Goal: Task Accomplishment & Management: Use online tool/utility

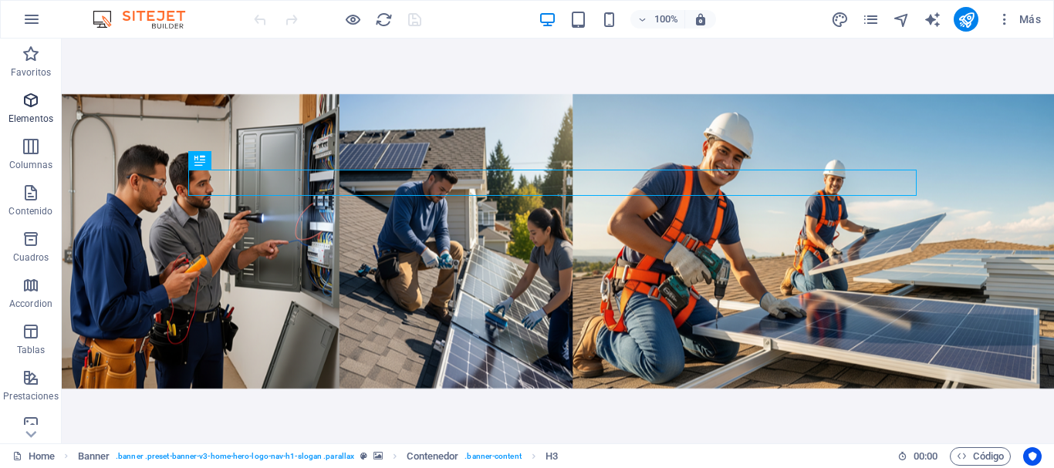
click at [32, 100] on icon "button" at bounding box center [31, 100] width 19 height 19
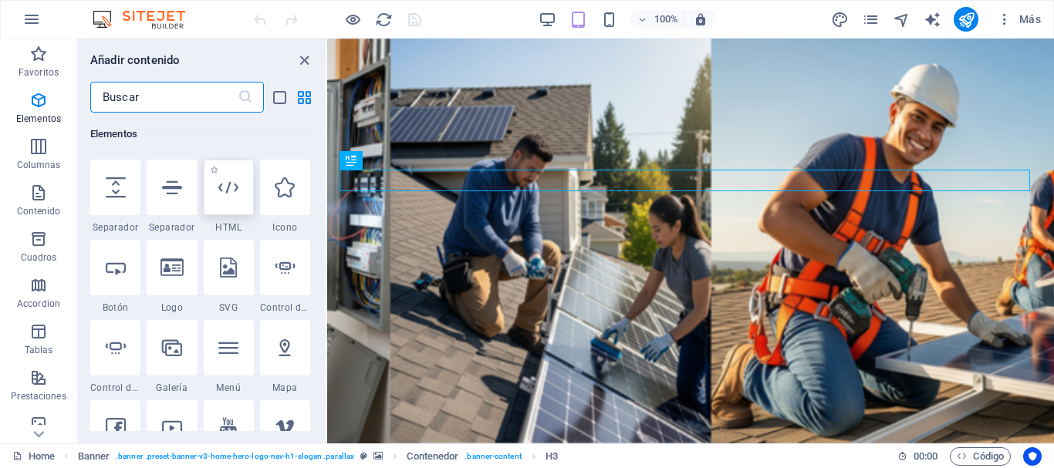
scroll to position [445, 0]
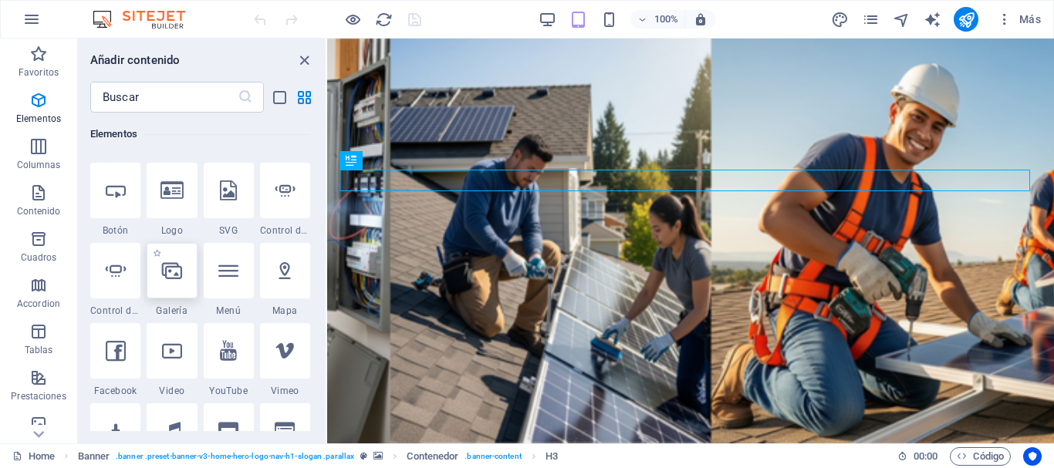
click at [169, 276] on icon at bounding box center [172, 271] width 20 height 20
select select "4"
select select "%"
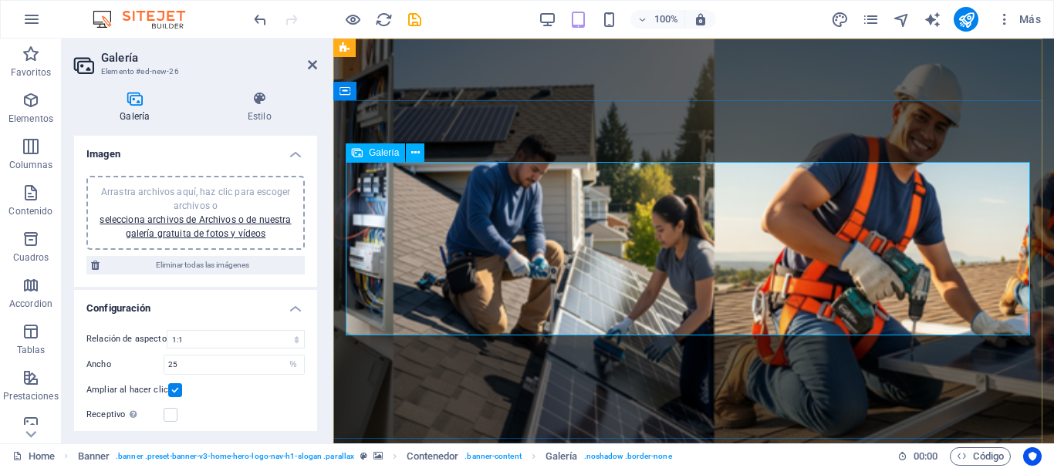
click at [414, 147] on icon at bounding box center [415, 153] width 8 height 16
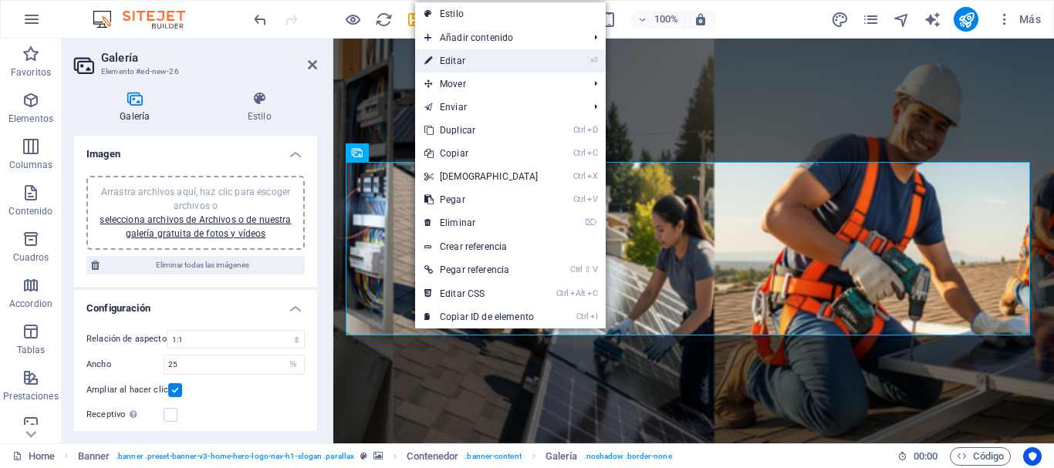
click at [471, 59] on link "⏎ Editar" at bounding box center [481, 60] width 133 height 23
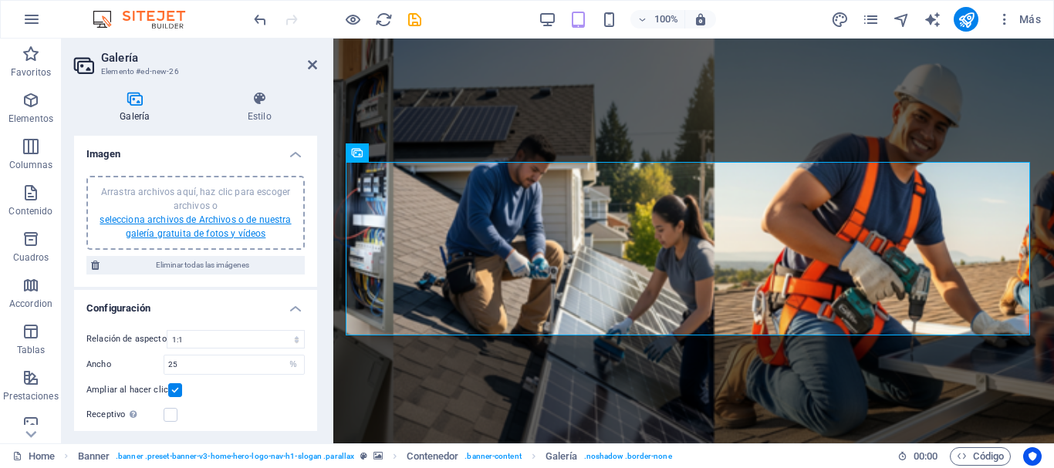
click at [212, 222] on link "selecciona archivos de Archivos o de nuestra galería gratuita de fotos y vídeos" at bounding box center [195, 227] width 191 height 25
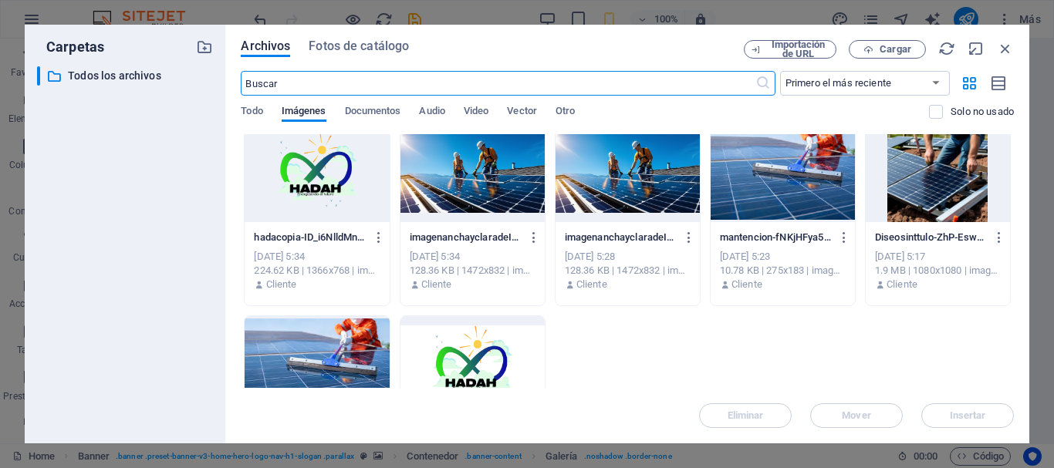
scroll to position [1158, 0]
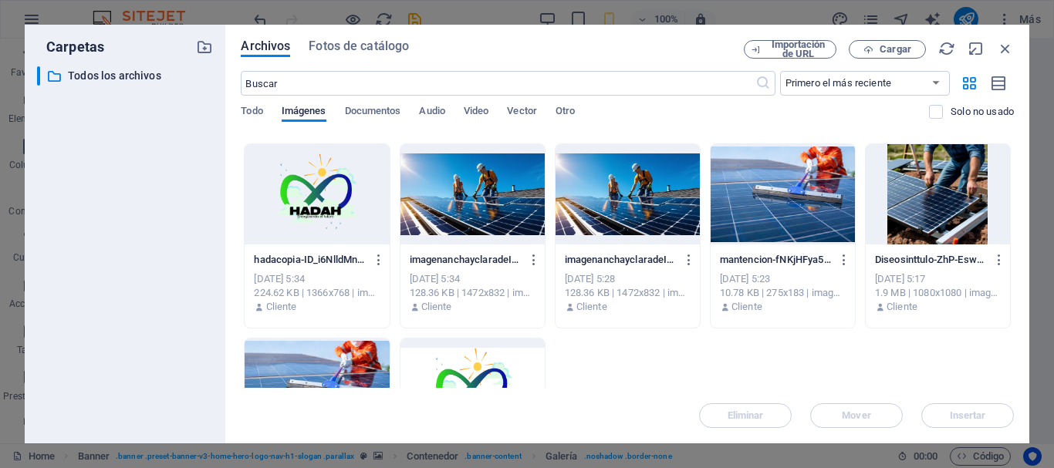
click at [947, 219] on div at bounding box center [938, 194] width 144 height 100
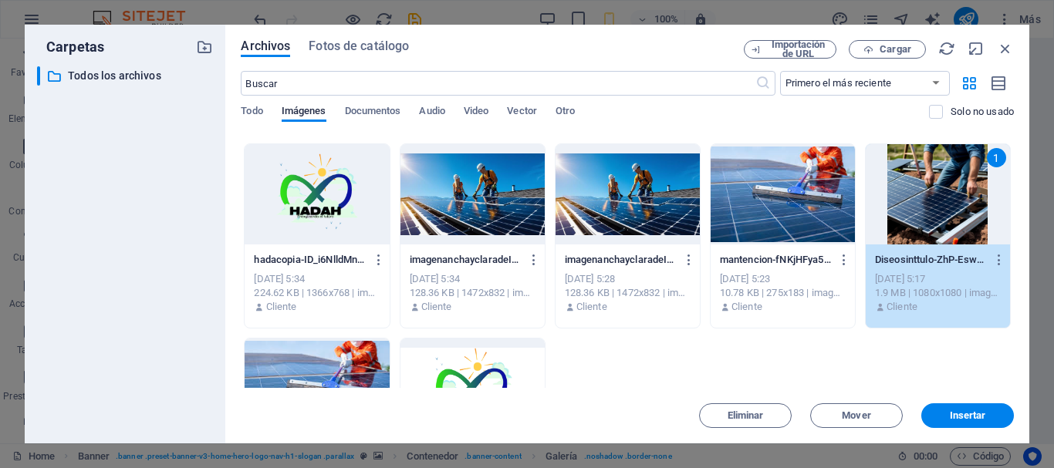
click at [806, 185] on div at bounding box center [783, 194] width 144 height 100
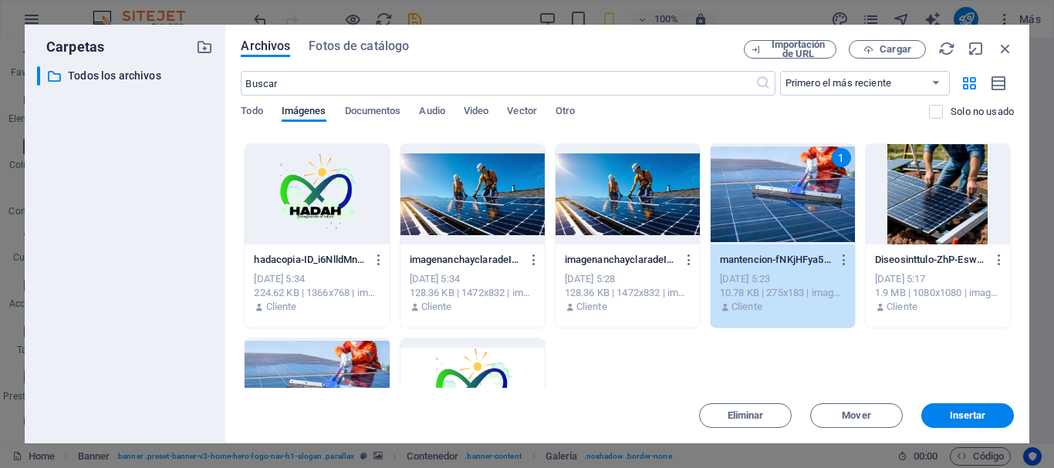
click at [590, 188] on div at bounding box center [628, 194] width 144 height 100
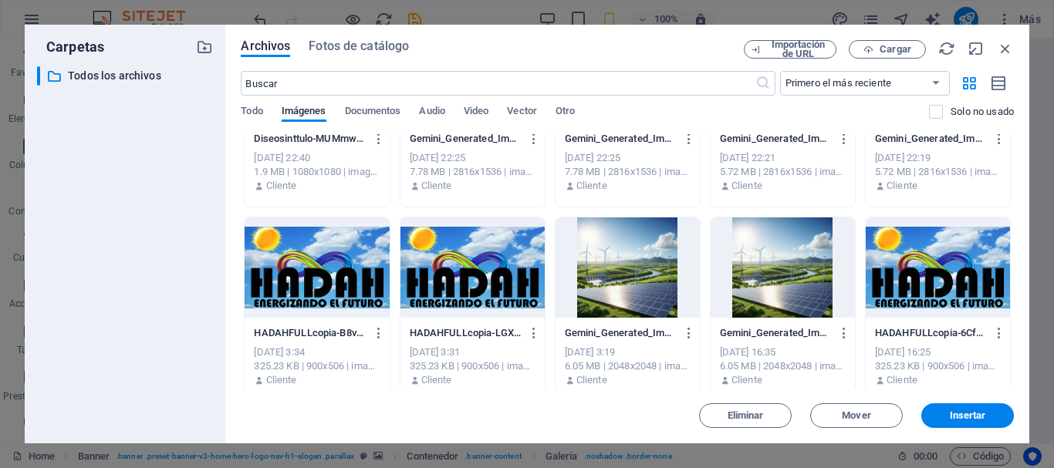
scroll to position [695, 0]
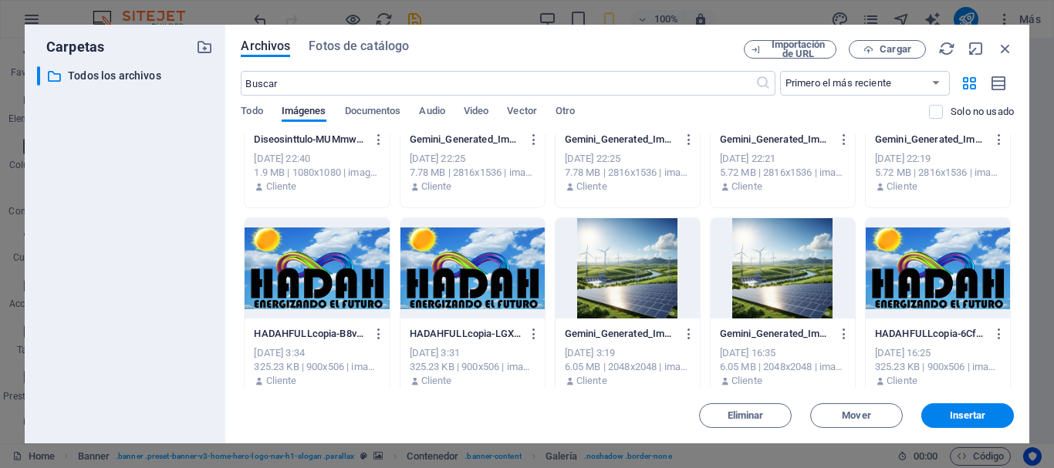
click at [617, 272] on div at bounding box center [628, 268] width 144 height 100
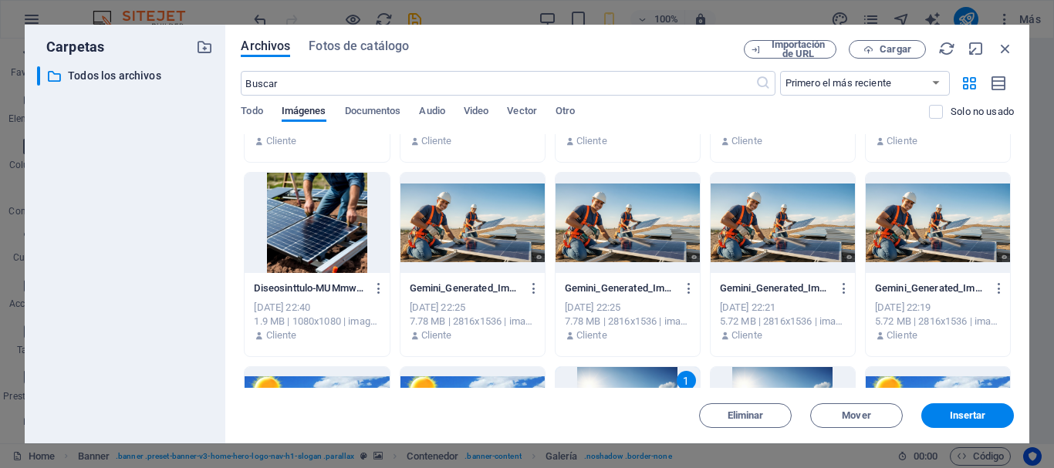
scroll to position [540, 0]
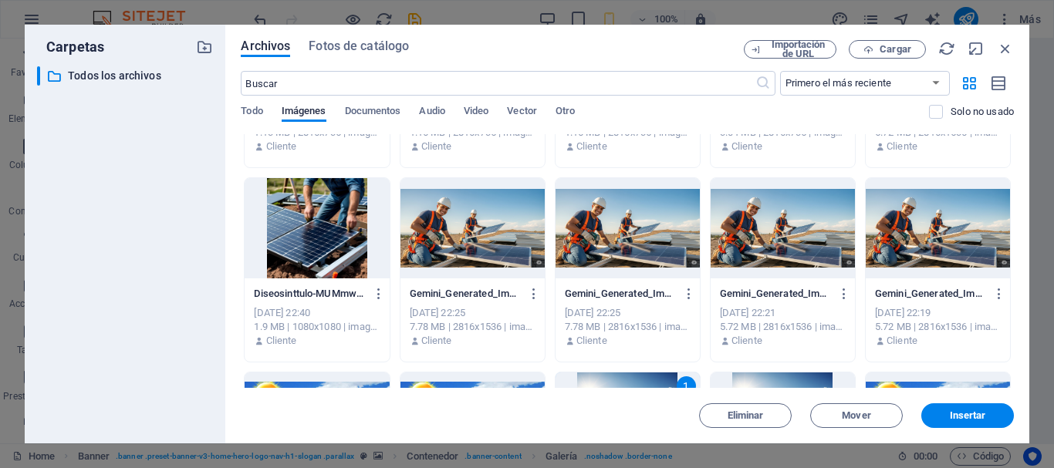
click at [669, 236] on div at bounding box center [628, 228] width 144 height 100
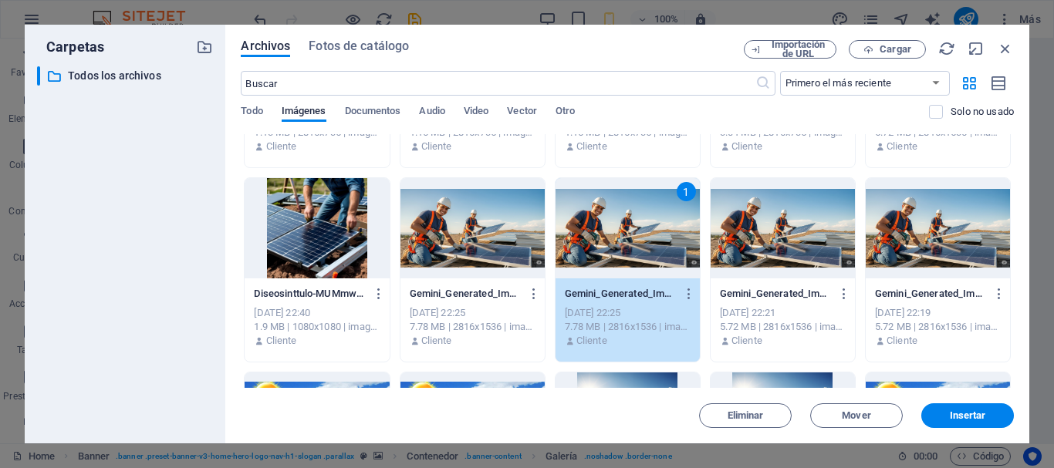
click at [340, 221] on div at bounding box center [317, 228] width 144 height 100
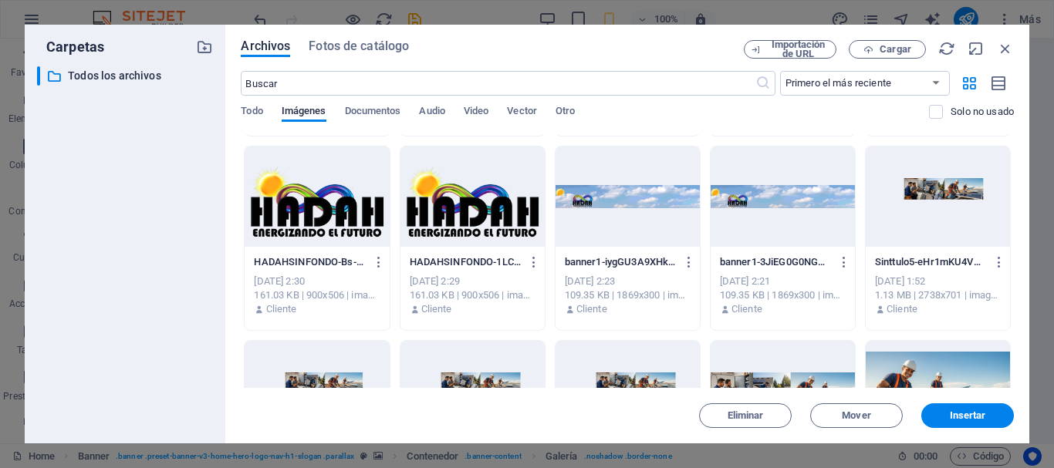
scroll to position [154, 0]
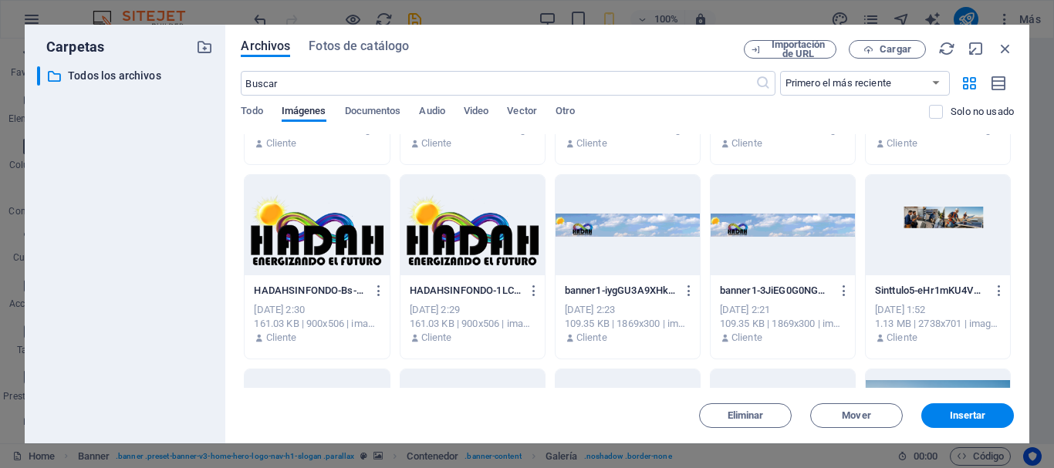
click at [319, 224] on div at bounding box center [317, 225] width 144 height 100
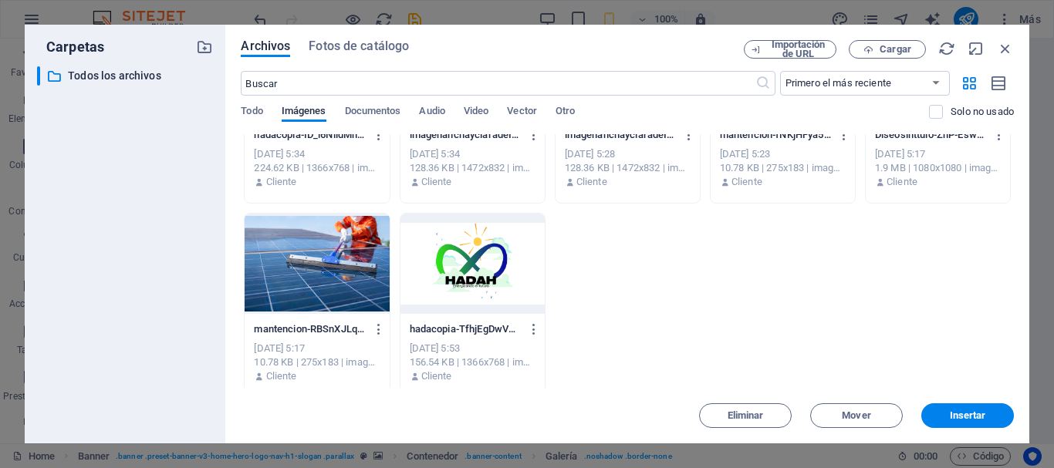
scroll to position [1293, 0]
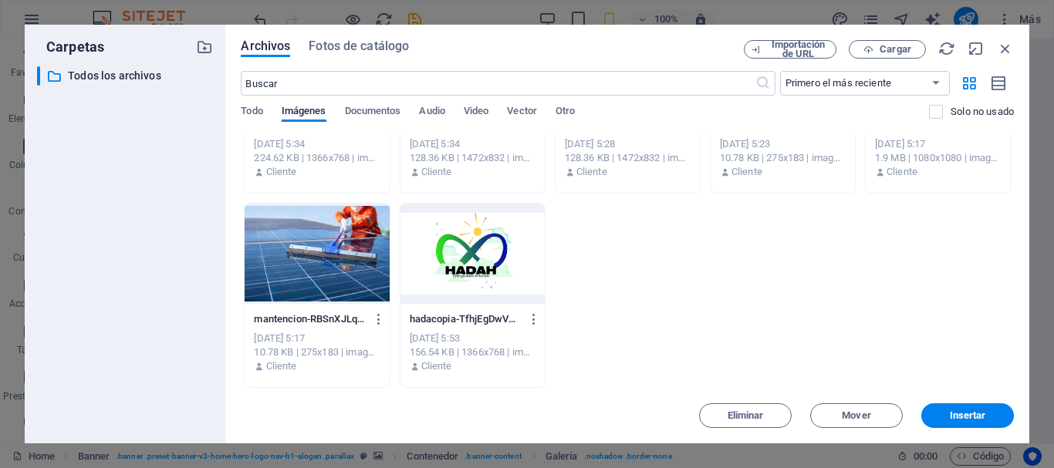
click at [289, 249] on div at bounding box center [317, 254] width 144 height 100
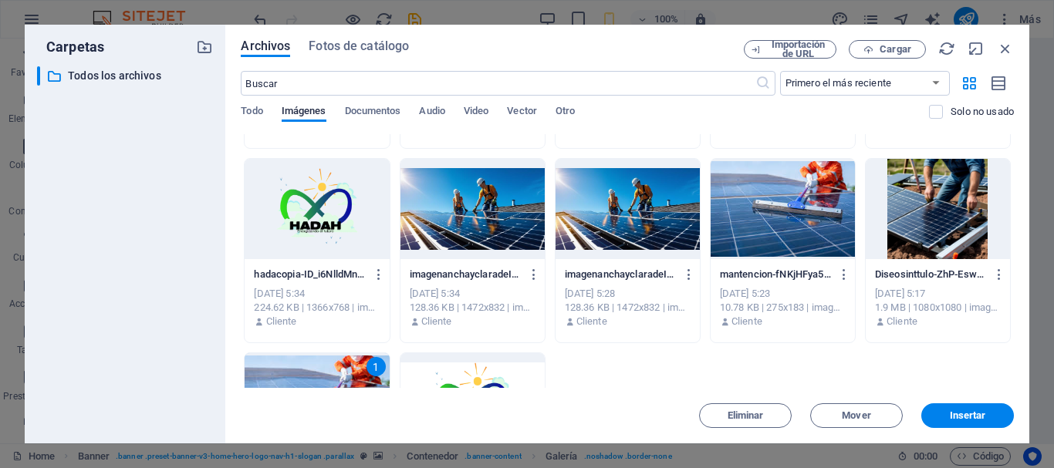
scroll to position [1138, 0]
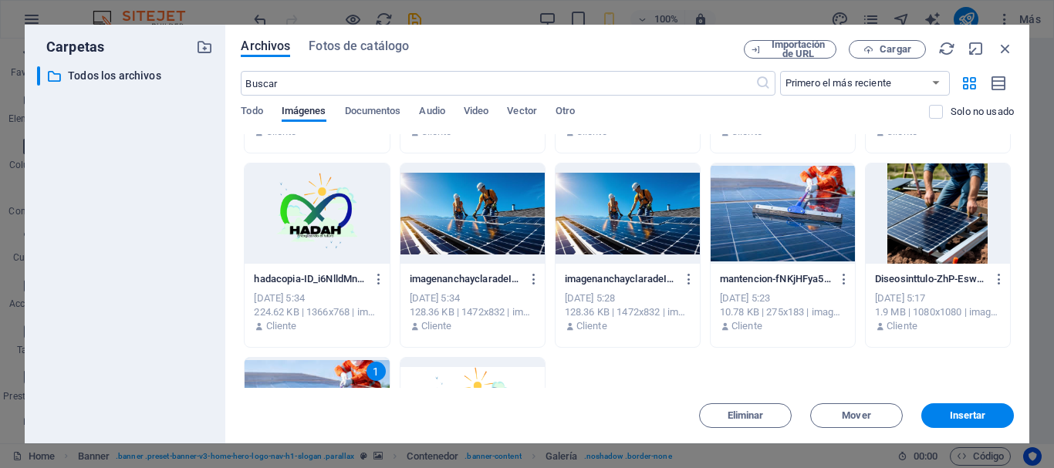
click at [485, 213] on div at bounding box center [473, 214] width 144 height 100
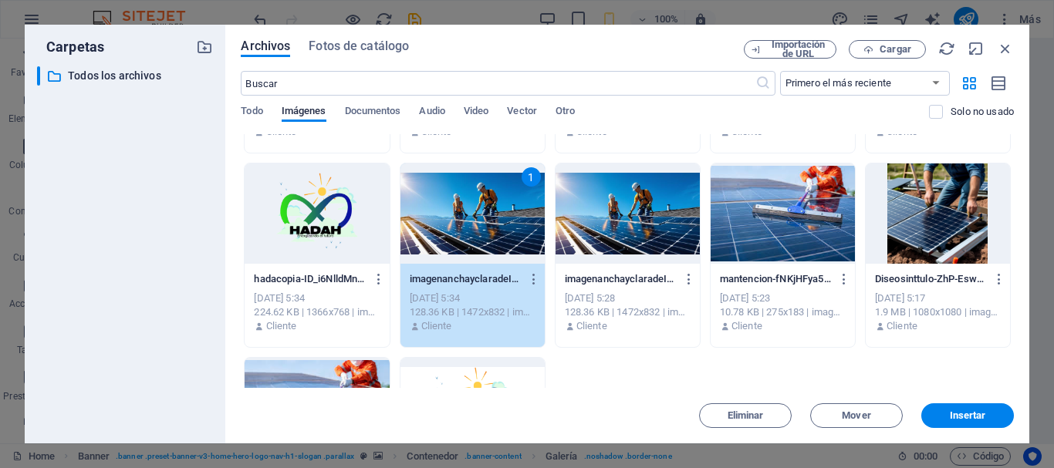
click at [329, 375] on div at bounding box center [317, 408] width 144 height 100
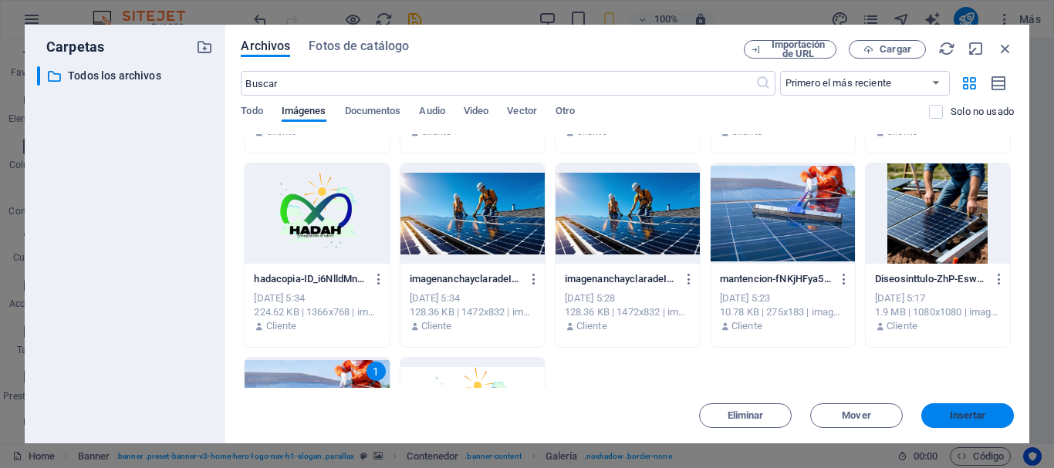
click at [976, 415] on span "Insertar" at bounding box center [968, 415] width 36 height 9
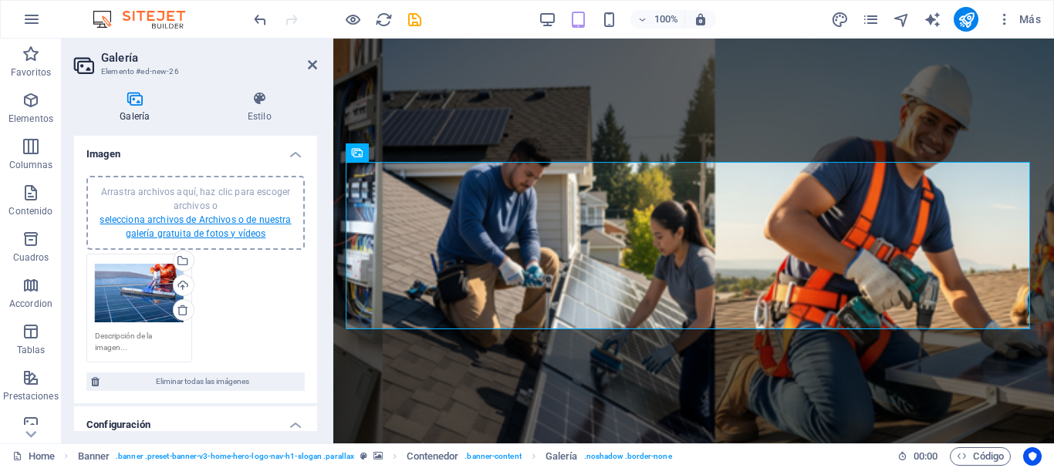
click at [175, 229] on link "selecciona archivos de Archivos o de nuestra galería gratuita de fotos y vídeos" at bounding box center [195, 227] width 191 height 25
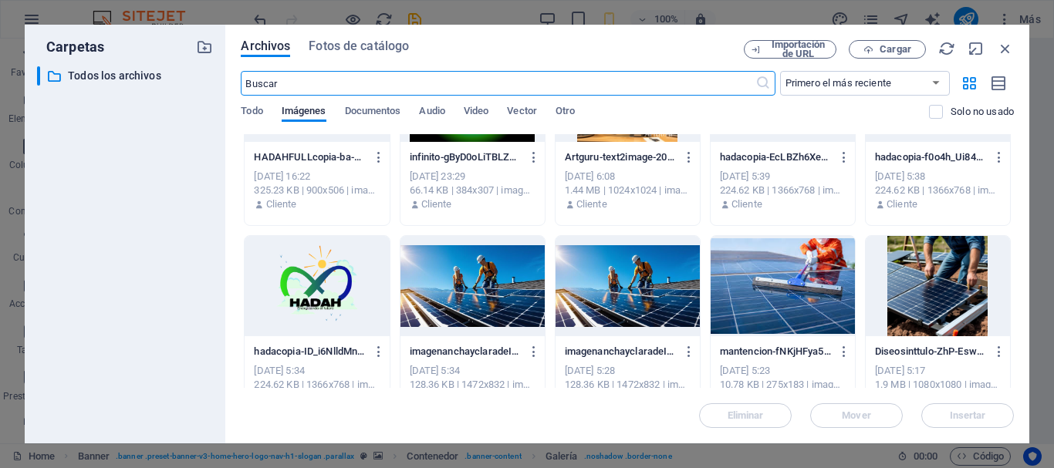
scroll to position [1061, 0]
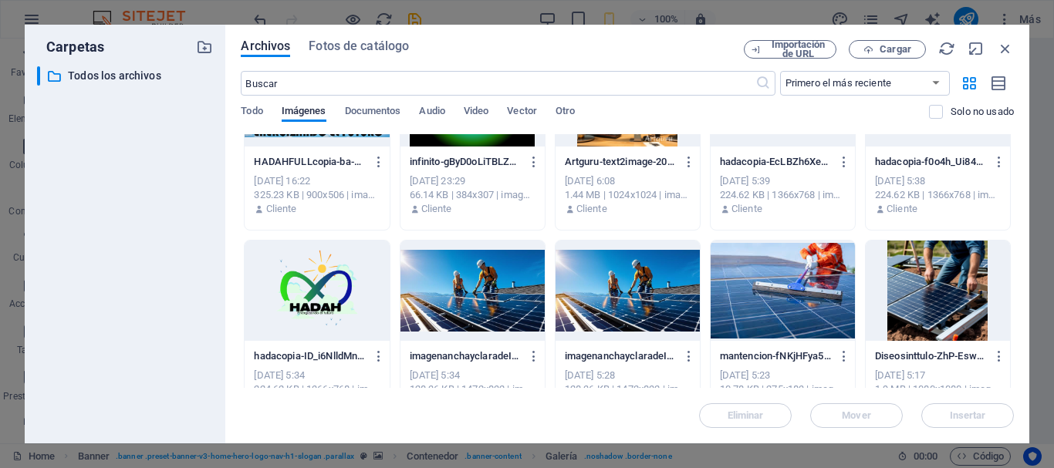
click at [945, 312] on div at bounding box center [938, 291] width 144 height 100
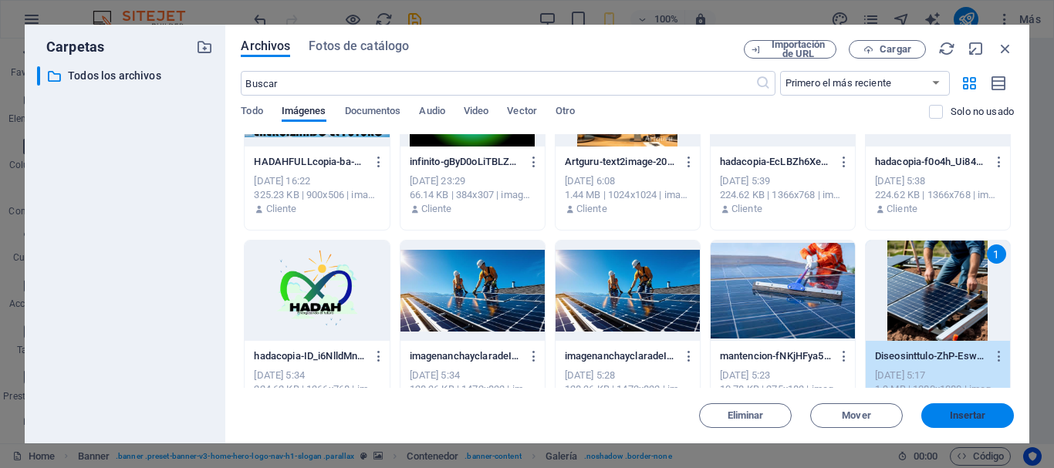
drag, startPoint x: 959, startPoint y: 422, endPoint x: 513, endPoint y: 363, distance: 449.9
click at [959, 422] on button "Insertar" at bounding box center [967, 416] width 93 height 25
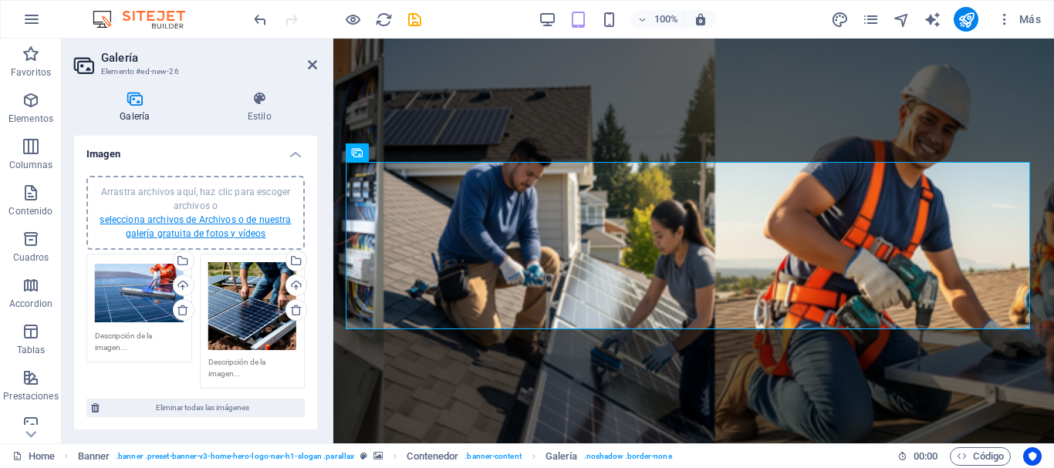
click at [204, 220] on link "selecciona archivos de Archivos o de nuestra galería gratuita de fotos y vídeos" at bounding box center [195, 227] width 191 height 25
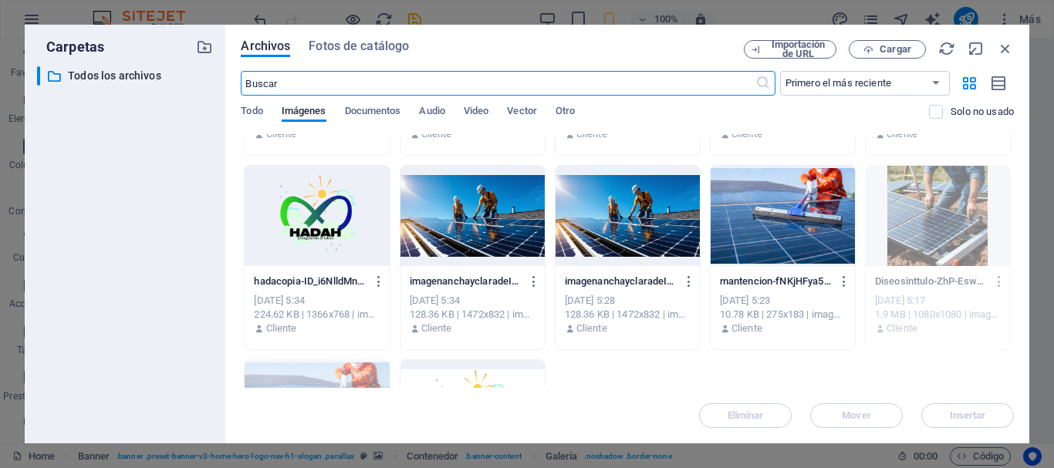
scroll to position [1158, 0]
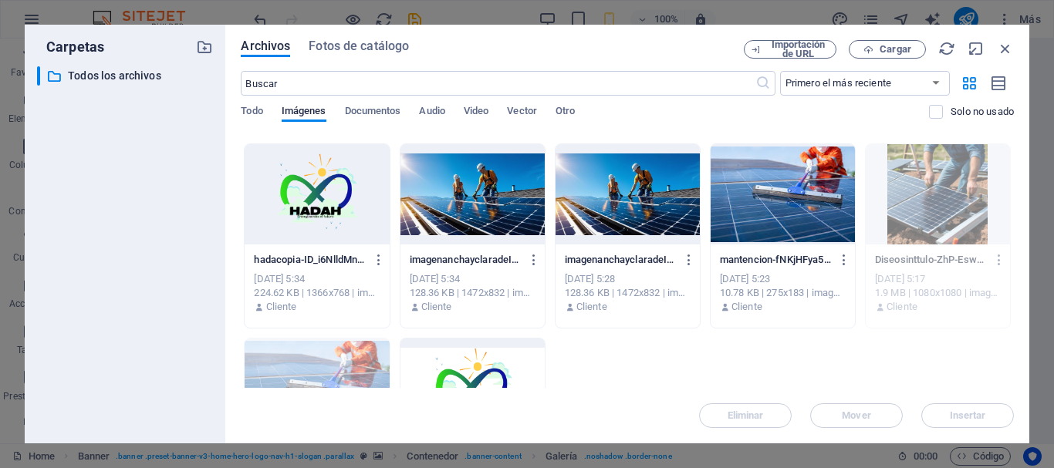
click at [621, 187] on div at bounding box center [628, 194] width 144 height 100
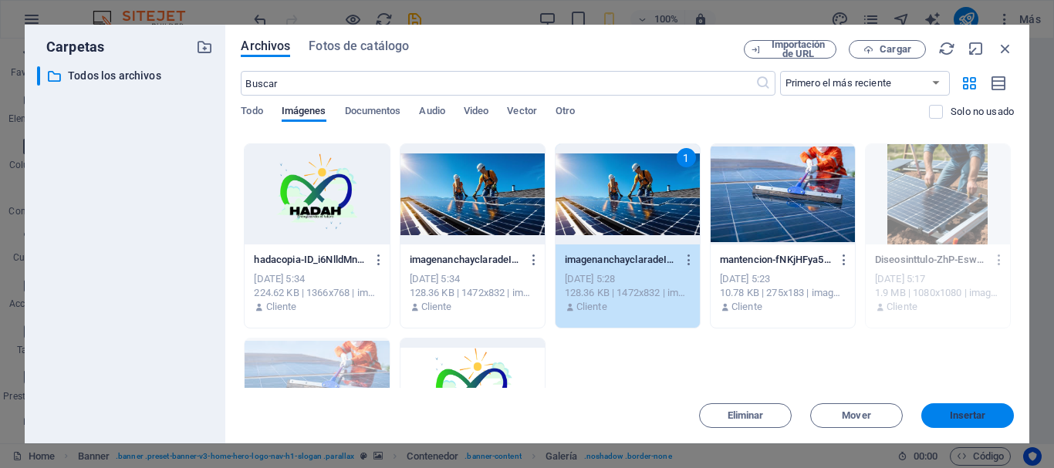
click at [964, 419] on span "Insertar" at bounding box center [968, 415] width 36 height 9
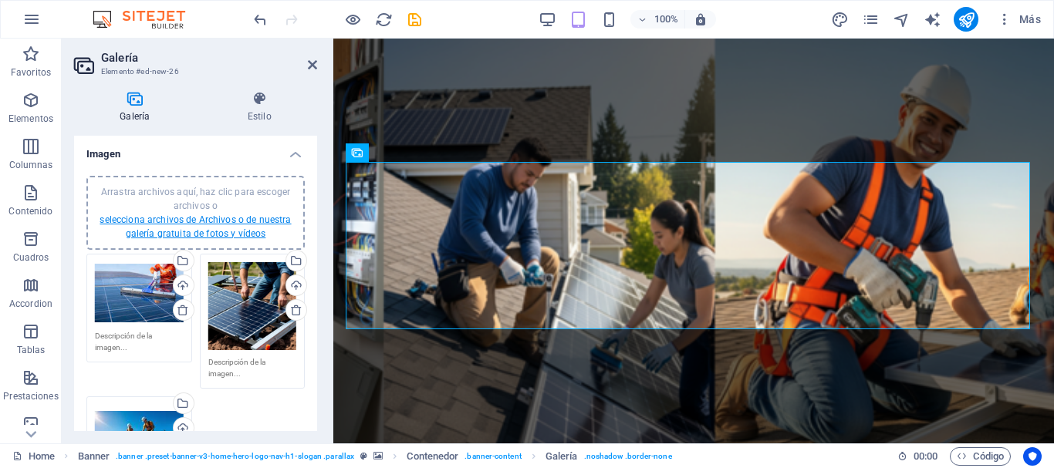
click at [221, 224] on link "selecciona archivos de Archivos o de nuestra galería gratuita de fotos y vídeos" at bounding box center [195, 227] width 191 height 25
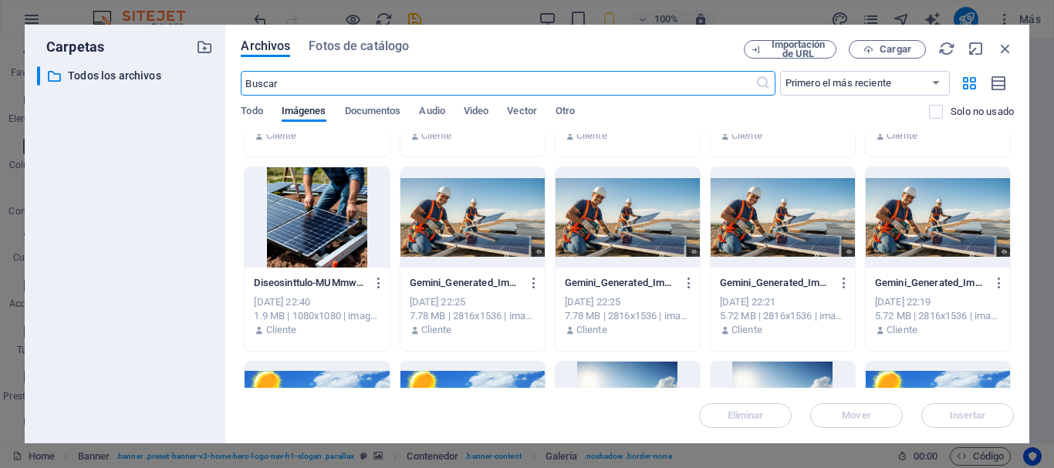
scroll to position [463, 0]
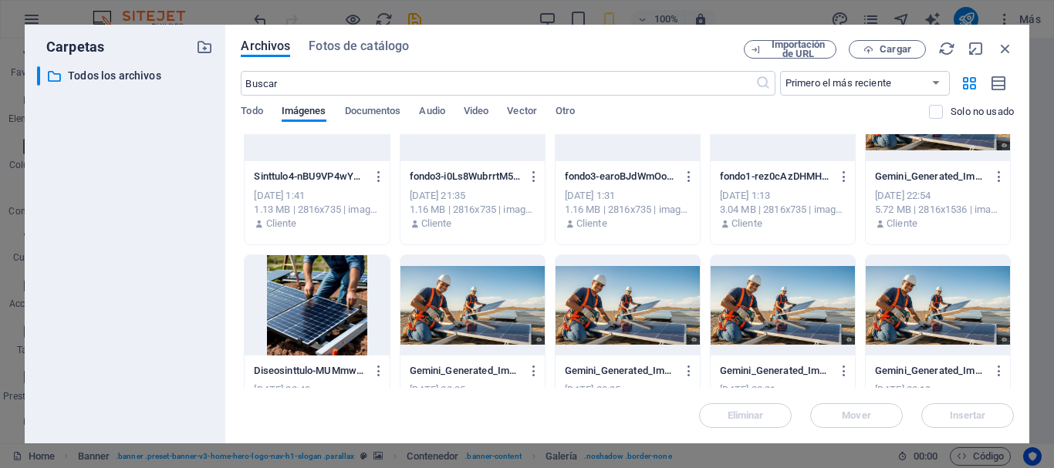
click at [754, 298] on div at bounding box center [783, 305] width 144 height 100
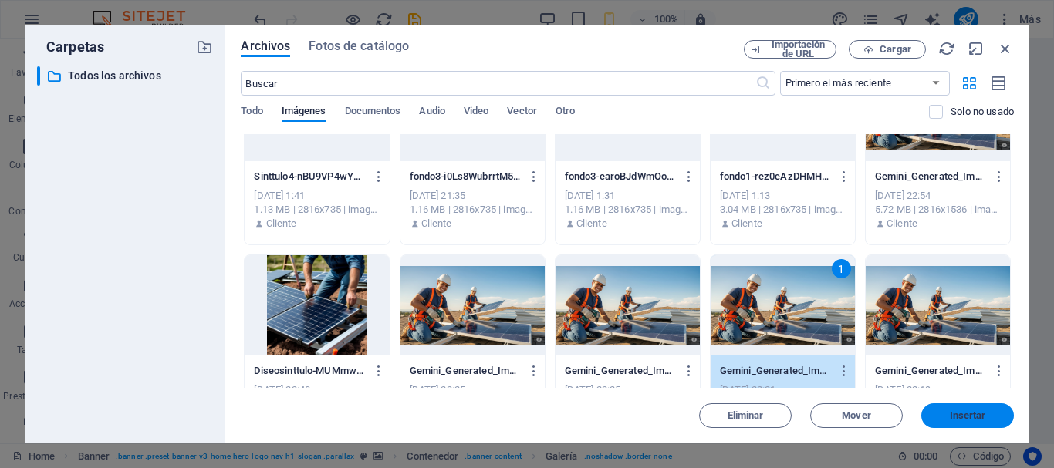
click at [961, 420] on span "Insertar" at bounding box center [968, 415] width 36 height 9
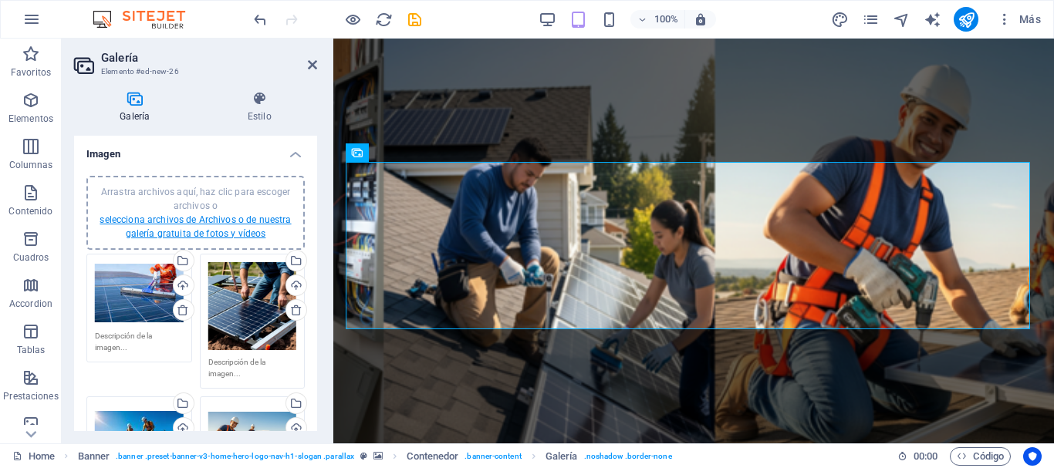
click at [218, 218] on link "selecciona archivos de Archivos o de nuestra galería gratuita de fotos y vídeos" at bounding box center [195, 227] width 191 height 25
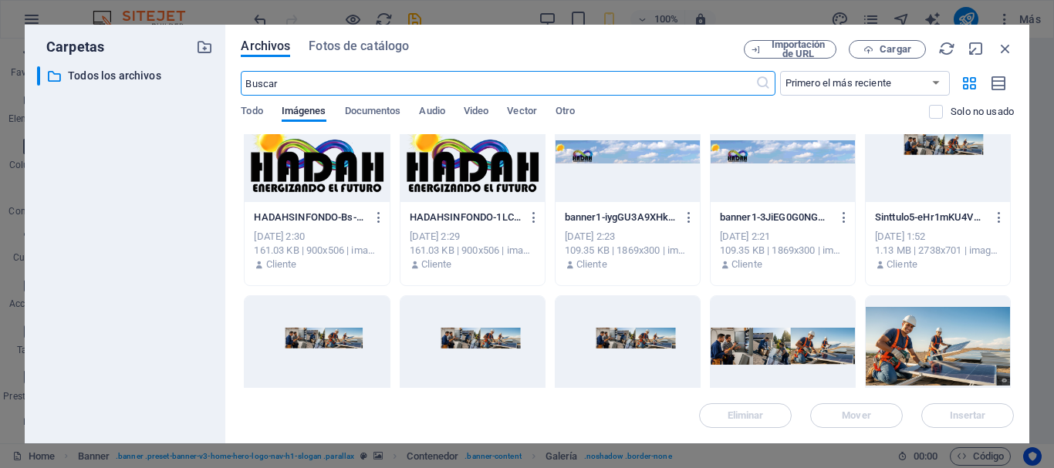
scroll to position [232, 0]
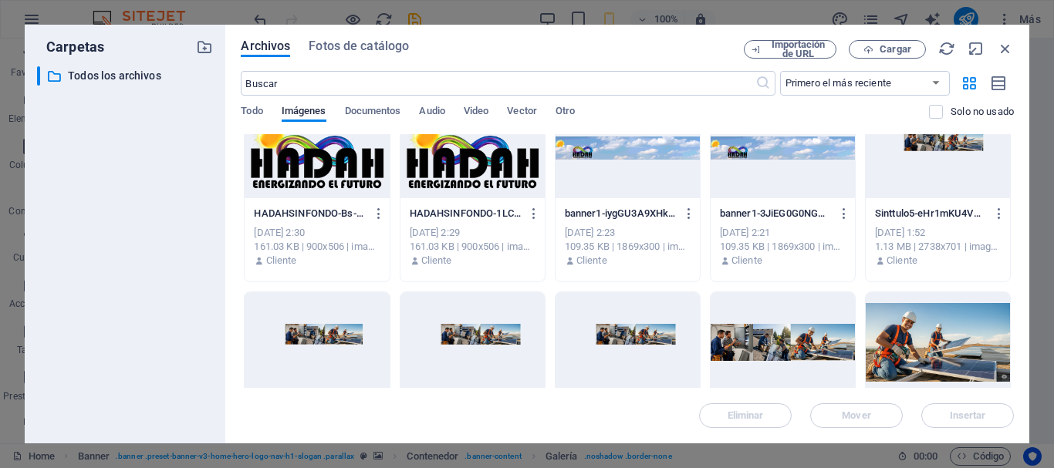
click at [348, 160] on div at bounding box center [317, 148] width 144 height 100
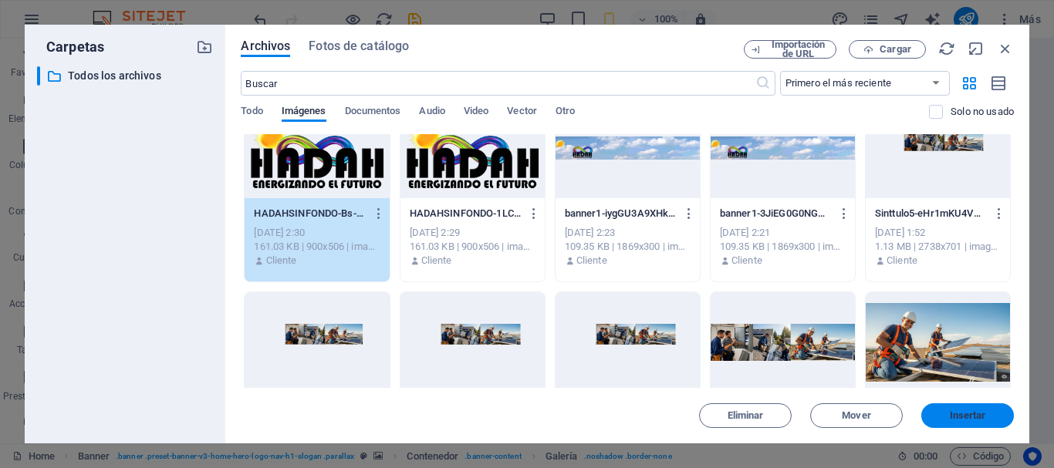
click at [957, 421] on button "Insertar" at bounding box center [967, 416] width 93 height 25
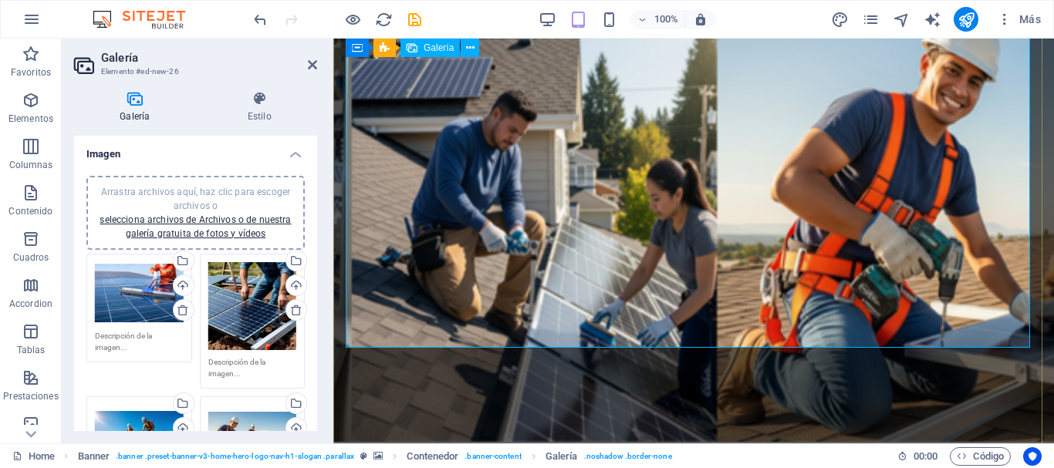
scroll to position [0, 0]
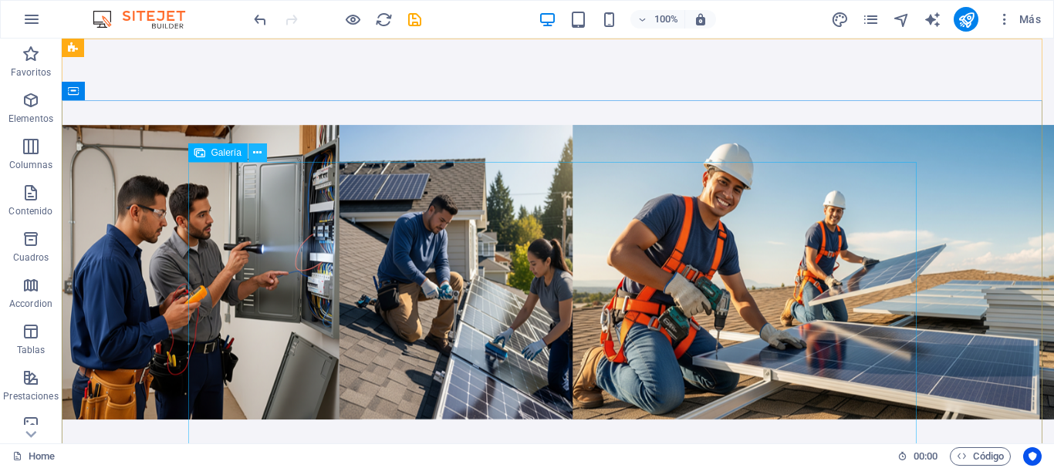
click at [255, 155] on icon at bounding box center [257, 153] width 8 height 16
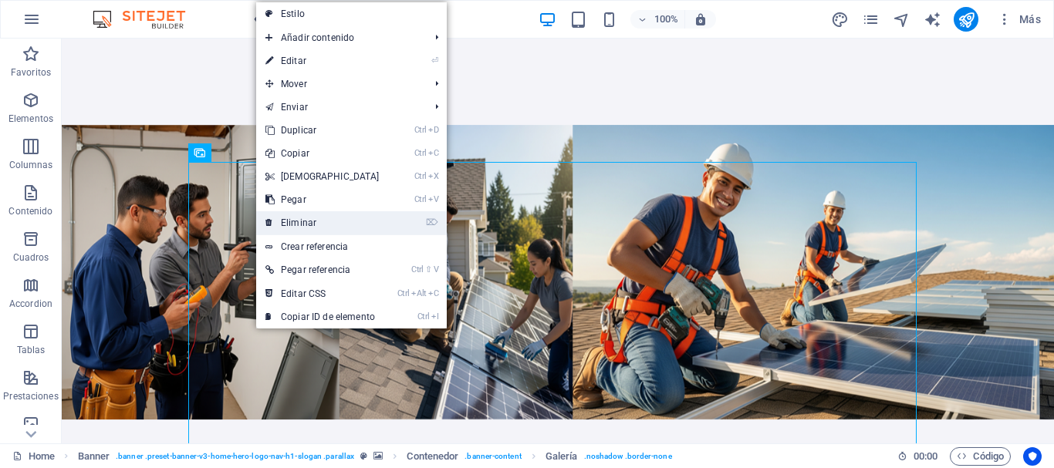
click at [319, 221] on link "⌦ Eliminar" at bounding box center [322, 222] width 133 height 23
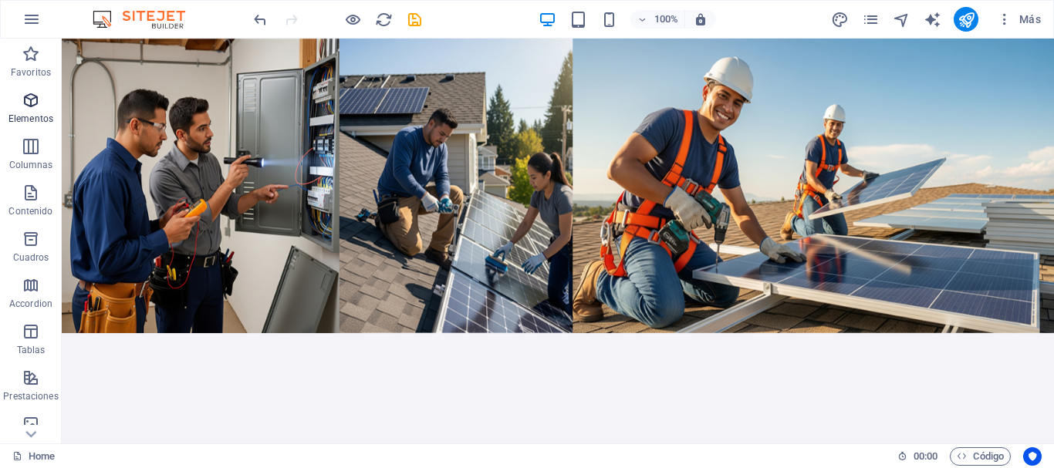
click at [29, 104] on icon "button" at bounding box center [31, 100] width 19 height 19
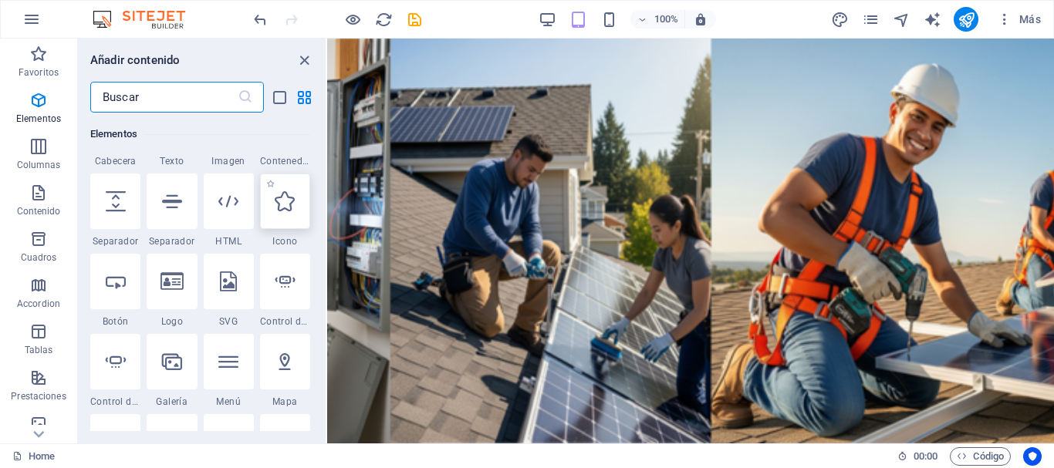
scroll to position [386, 0]
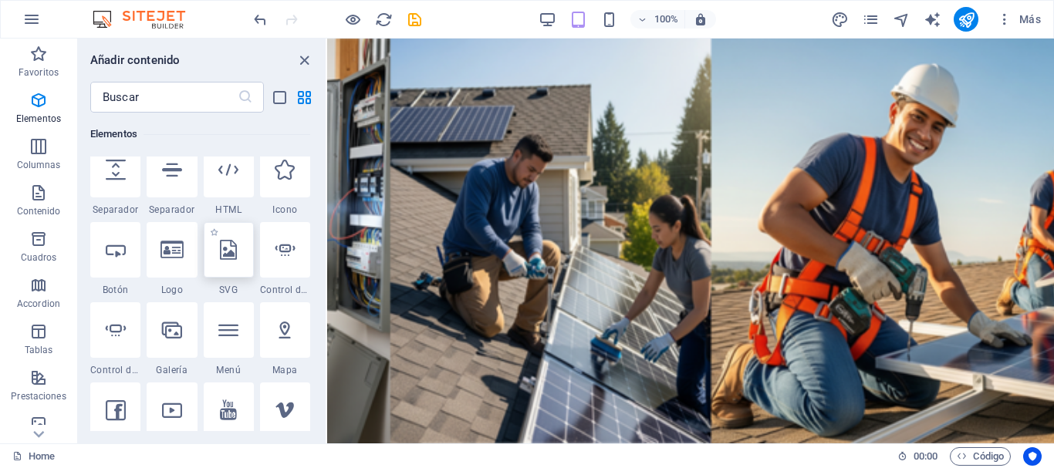
click at [226, 259] on icon at bounding box center [228, 250] width 17 height 20
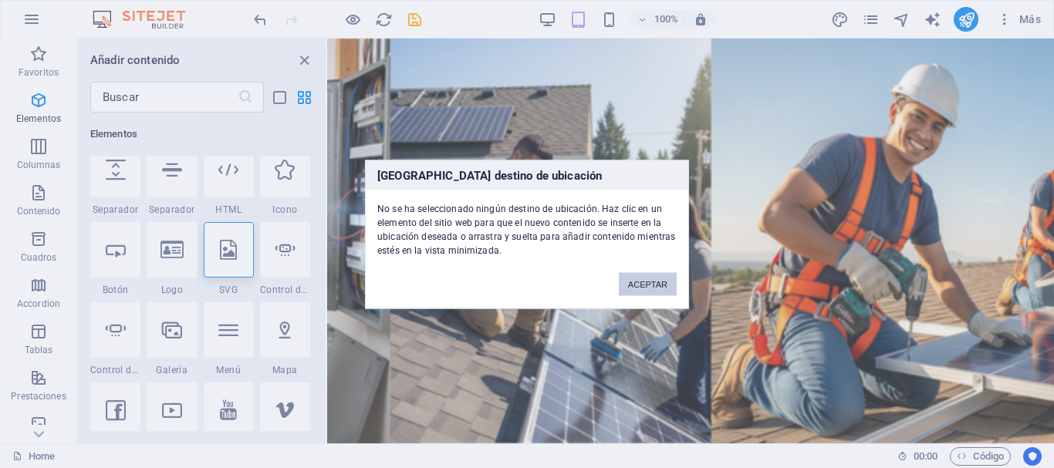
click at [657, 279] on button "ACEPTAR" at bounding box center [648, 283] width 58 height 23
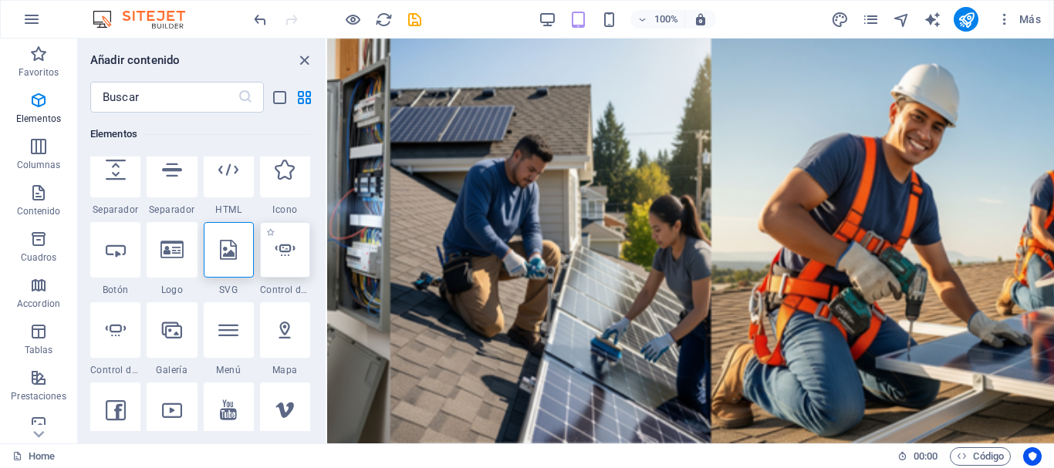
click at [280, 239] on div at bounding box center [285, 250] width 50 height 56
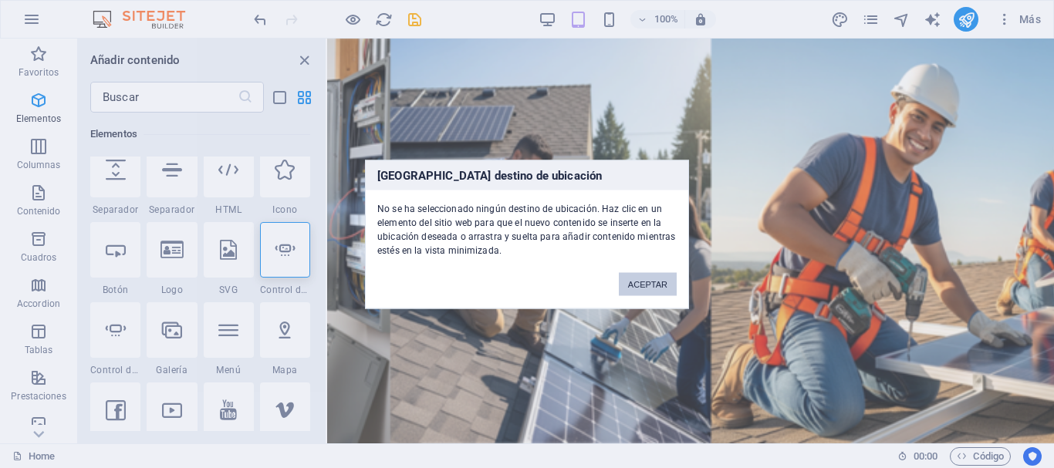
click at [660, 289] on button "ACEPTAR" at bounding box center [648, 283] width 58 height 23
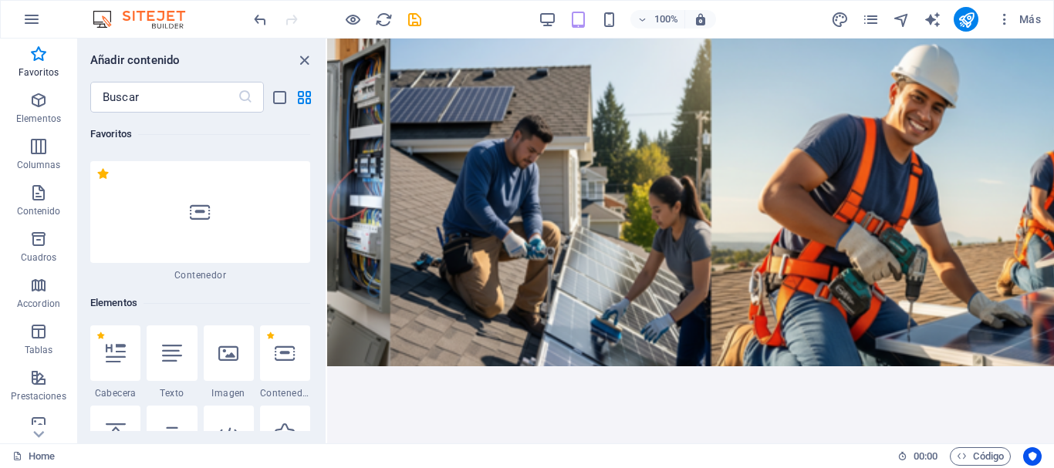
scroll to position [154, 0]
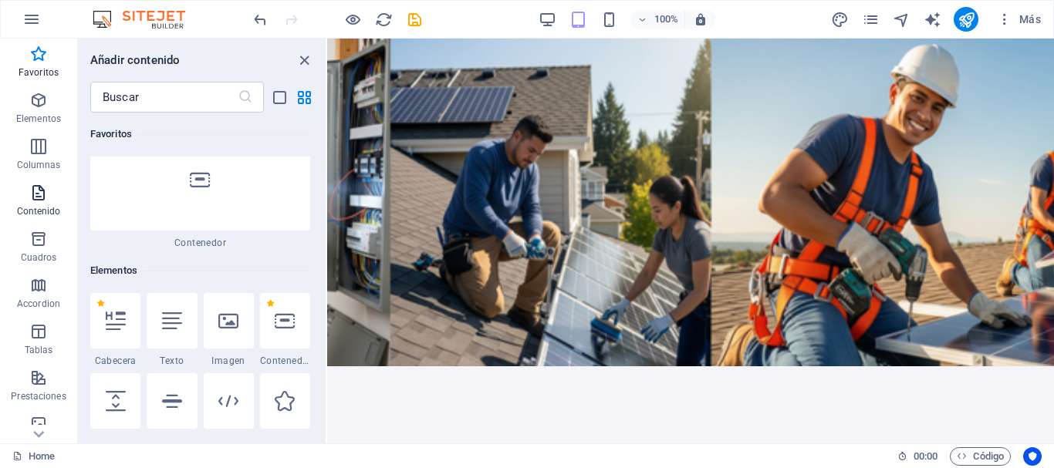
click at [36, 193] on icon "button" at bounding box center [38, 193] width 19 height 19
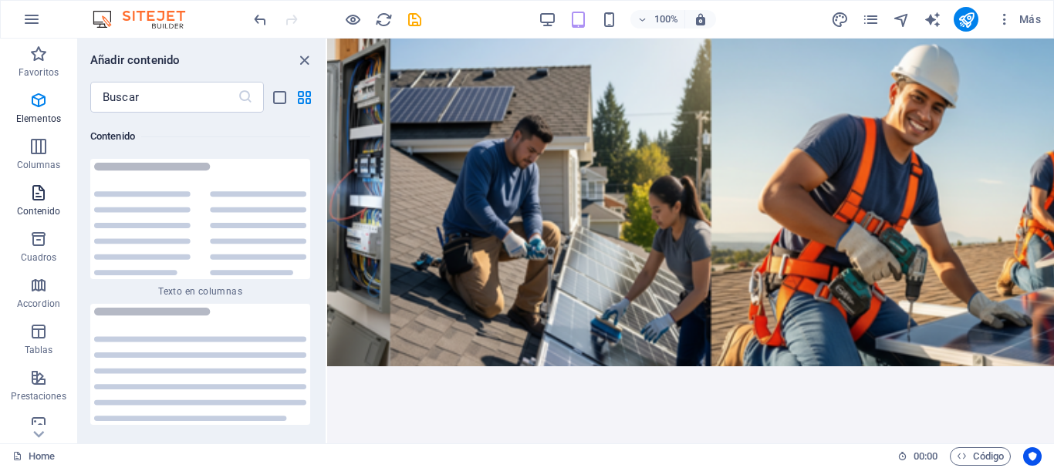
scroll to position [5234, 0]
click at [34, 245] on icon "button" at bounding box center [38, 239] width 19 height 19
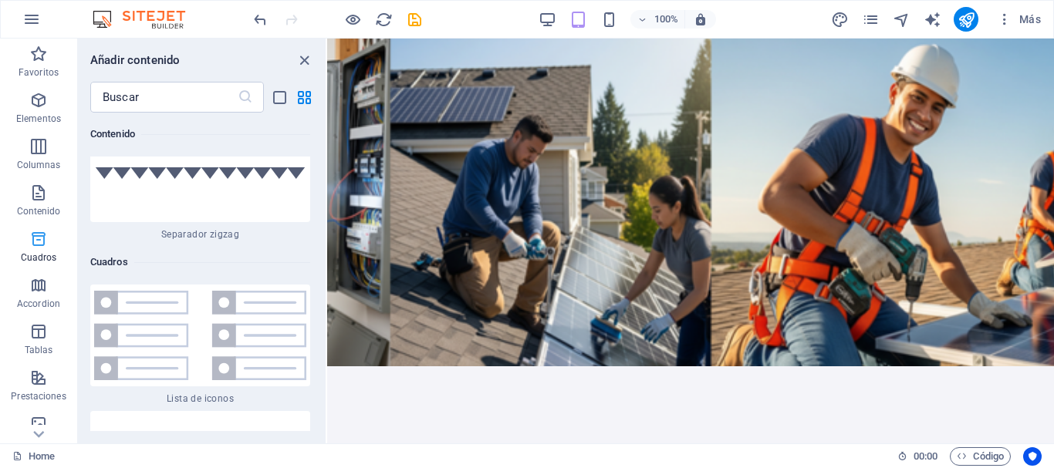
scroll to position [8346, 0]
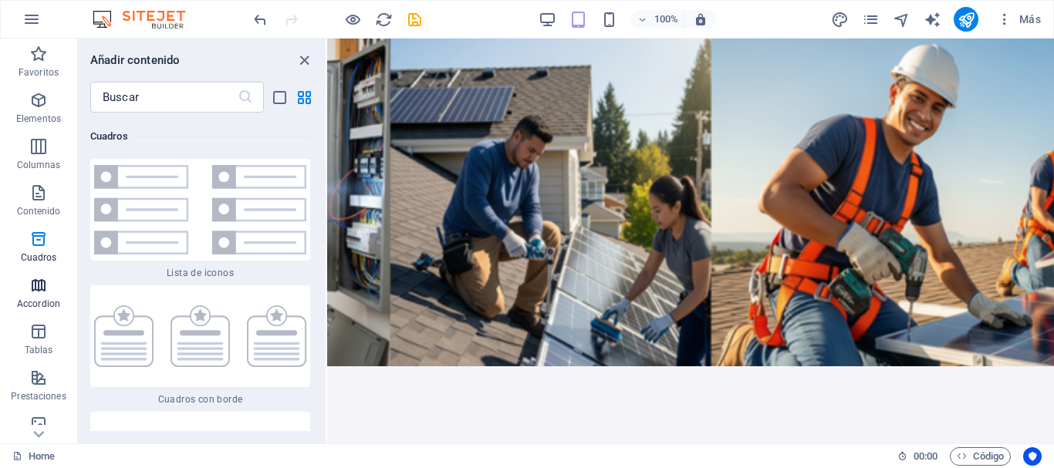
click at [39, 283] on icon "button" at bounding box center [38, 285] width 19 height 19
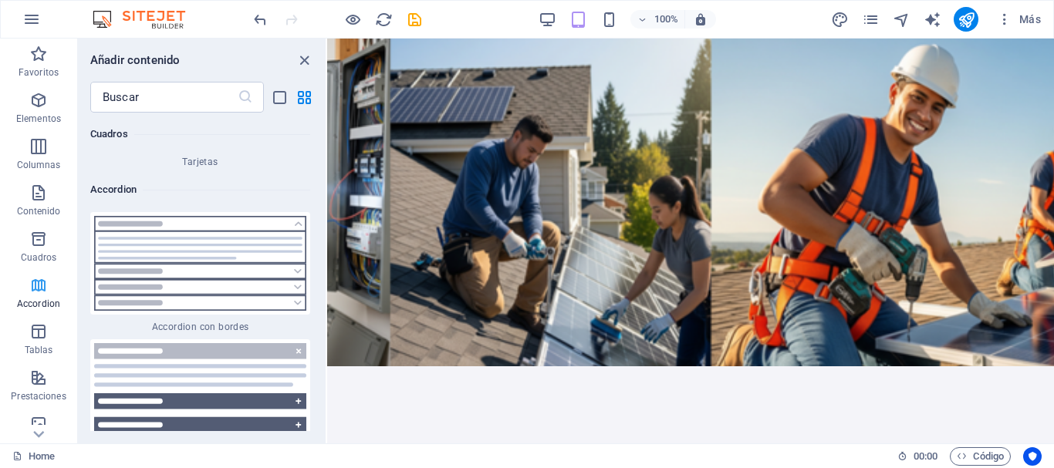
scroll to position [9587, 0]
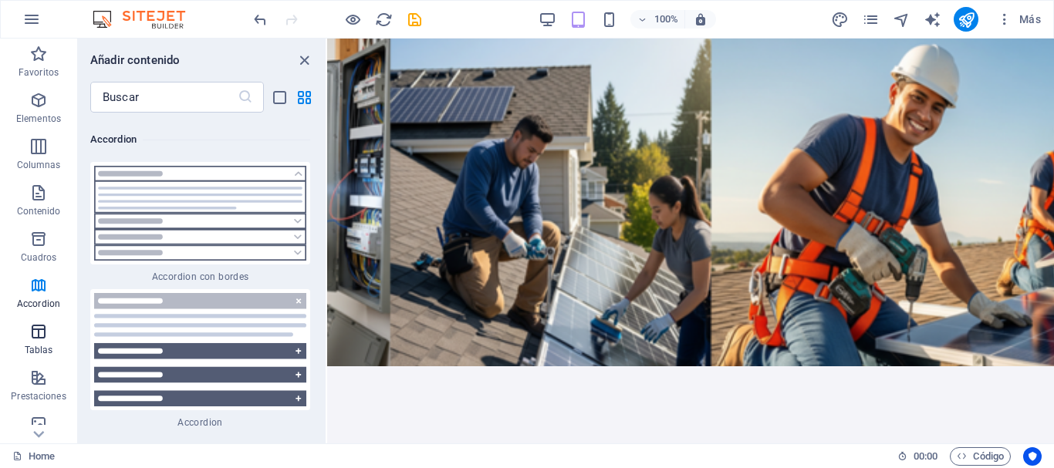
click at [39, 333] on icon "button" at bounding box center [38, 332] width 19 height 19
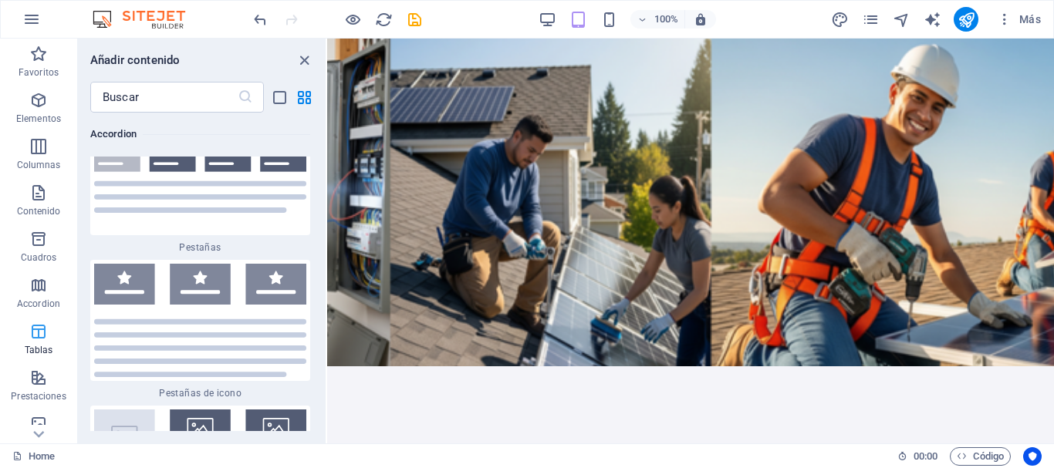
scroll to position [10445, 0]
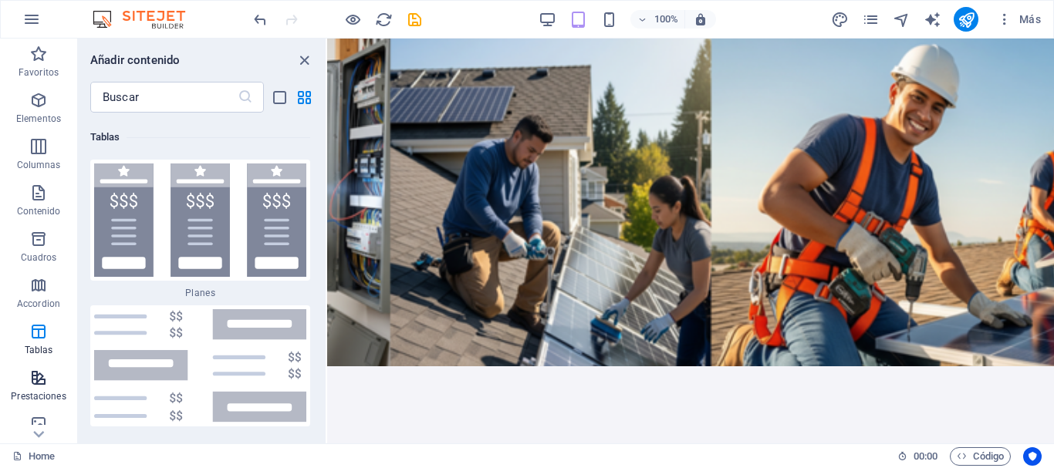
click at [33, 377] on icon "button" at bounding box center [38, 378] width 19 height 19
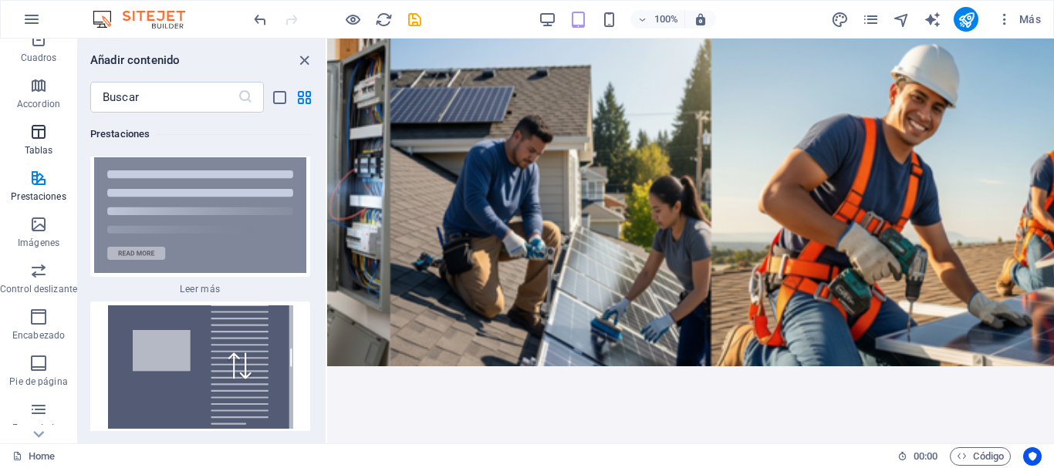
scroll to position [232, 0]
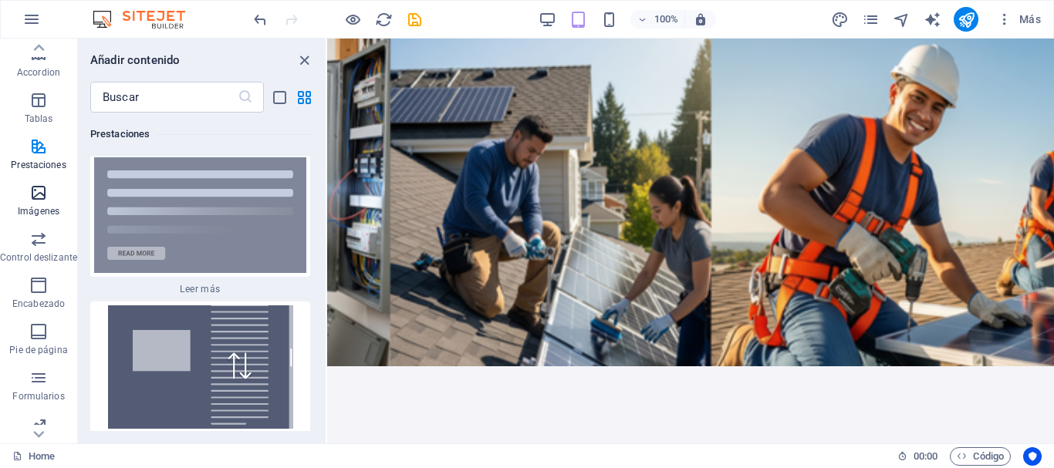
click at [38, 202] on span "Imágenes" at bounding box center [38, 202] width 77 height 37
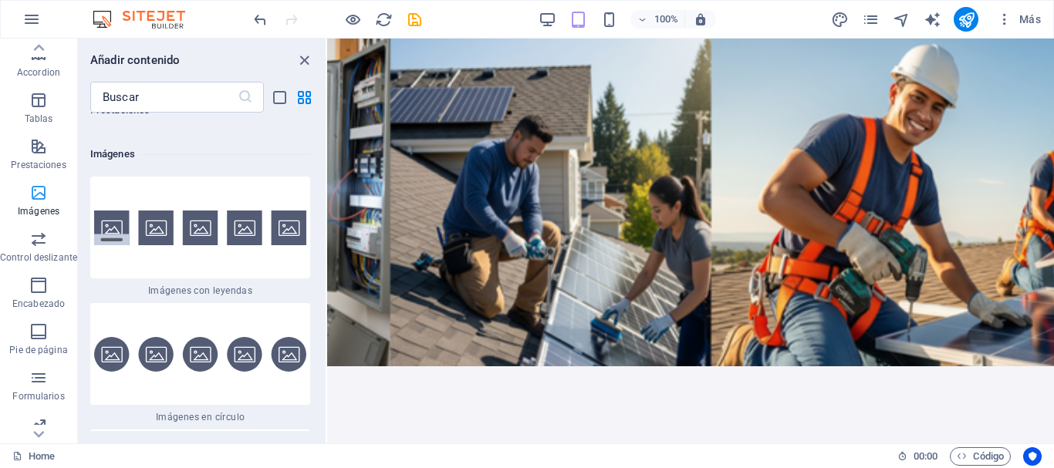
scroll to position [15485, 0]
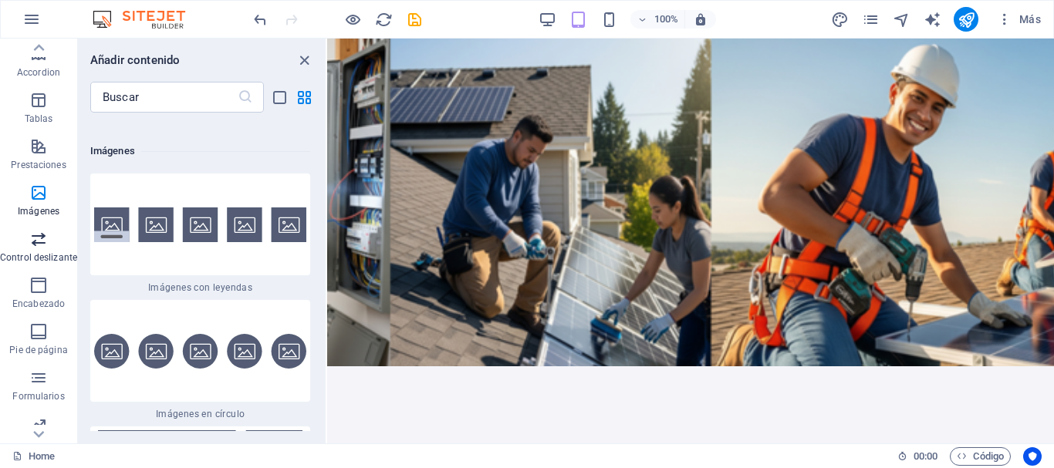
click at [42, 237] on icon "button" at bounding box center [38, 239] width 19 height 19
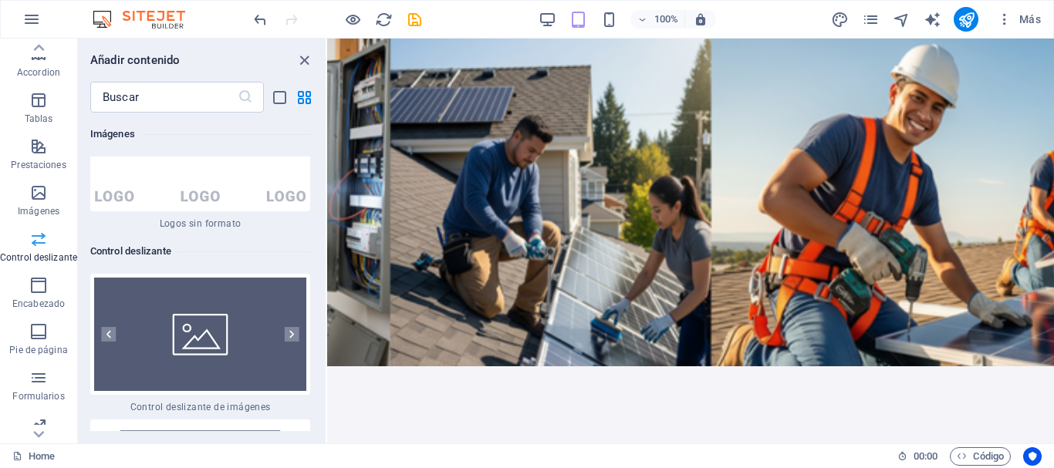
scroll to position [17499, 0]
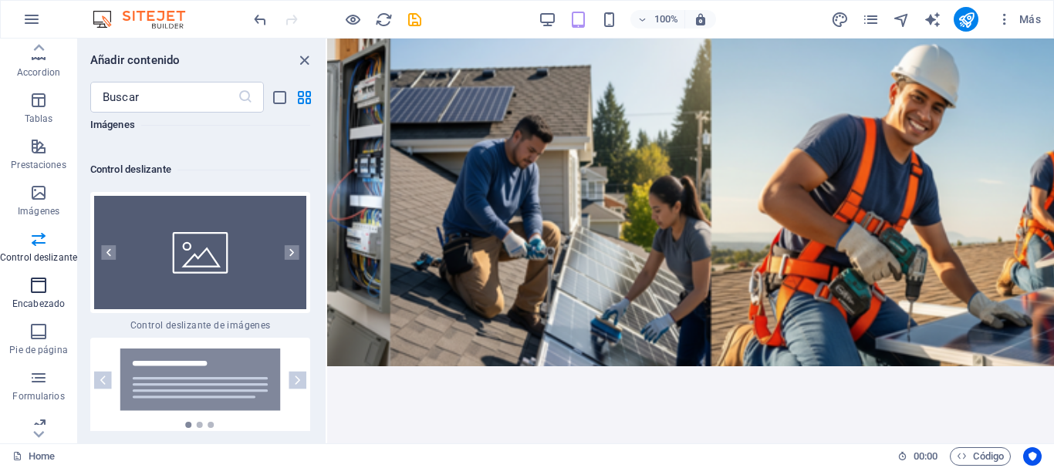
click at [35, 283] on icon "button" at bounding box center [38, 285] width 19 height 19
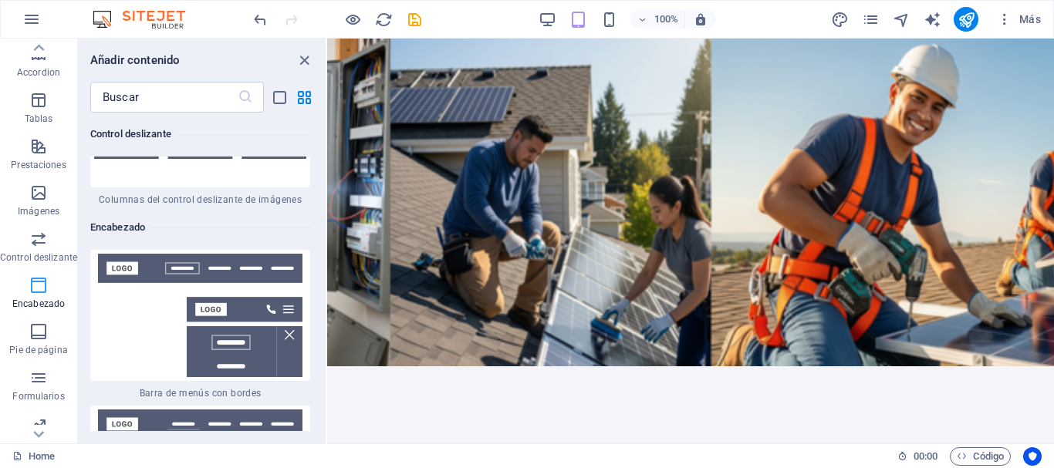
scroll to position [18452, 0]
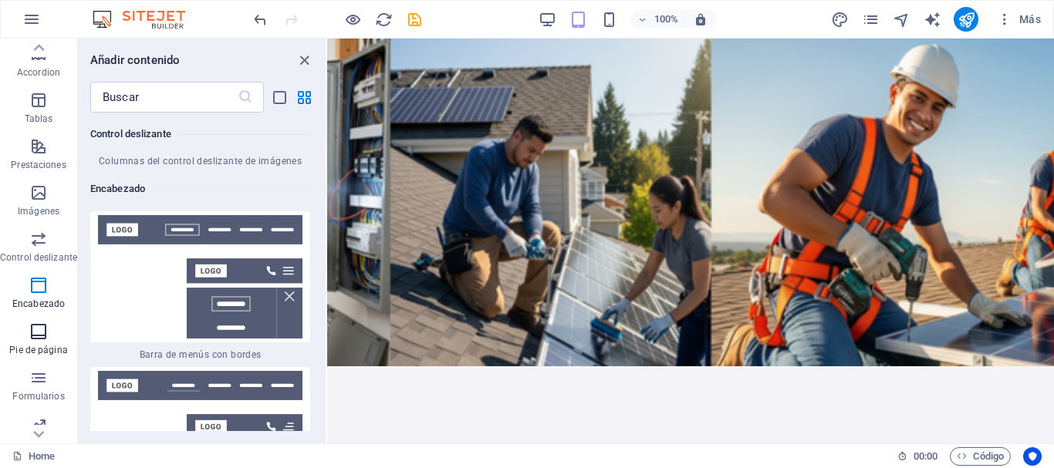
click at [42, 327] on icon "button" at bounding box center [38, 332] width 19 height 19
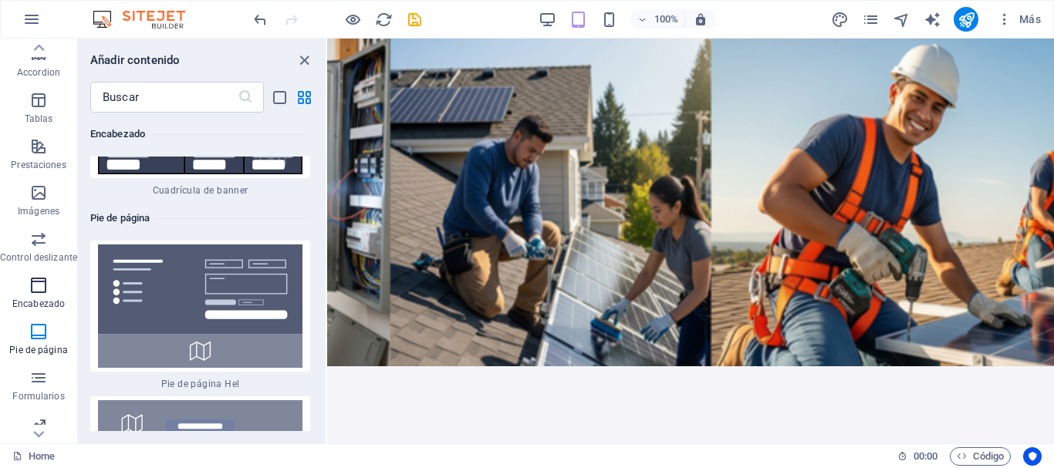
scroll to position [289, 0]
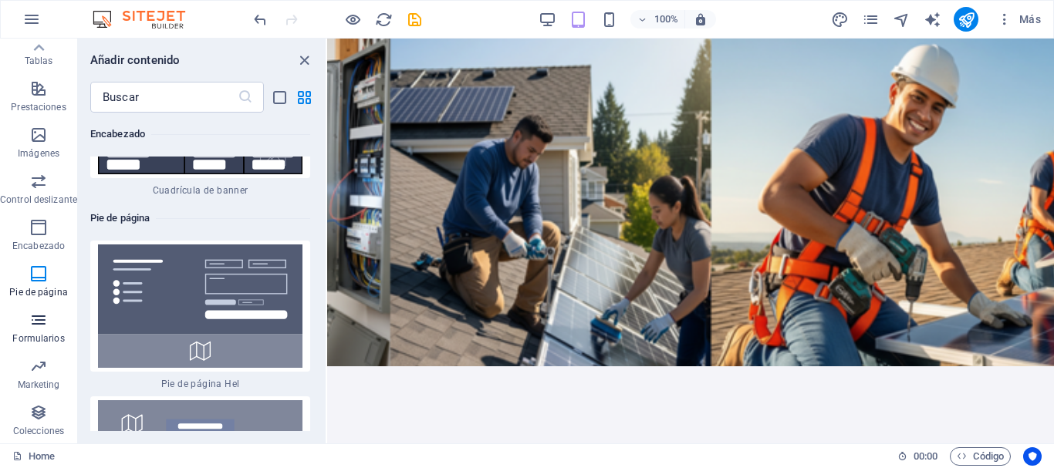
click at [35, 322] on icon "button" at bounding box center [38, 320] width 19 height 19
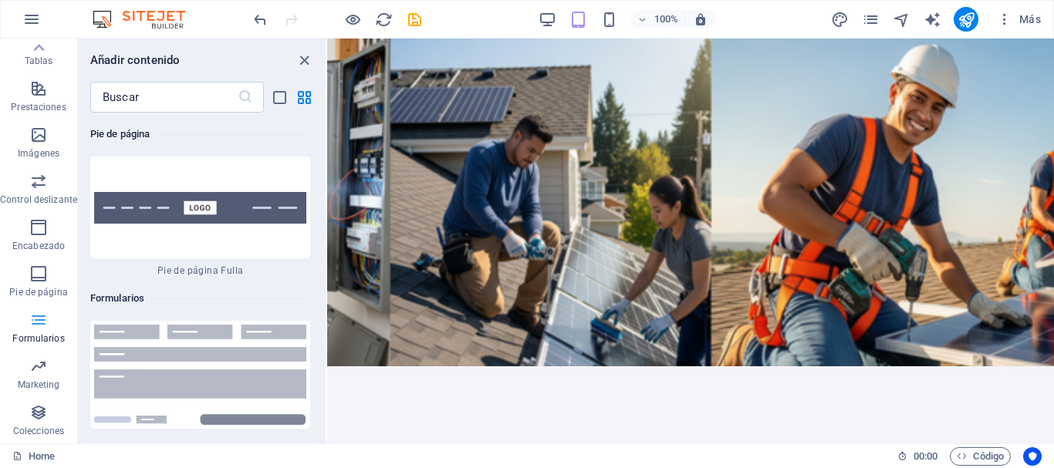
scroll to position [22596, 0]
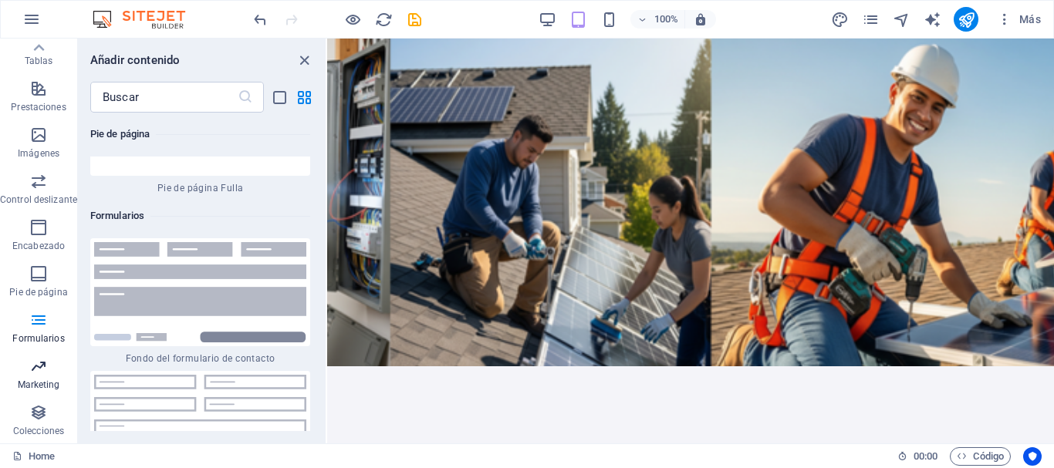
click at [41, 356] on button "Marketing" at bounding box center [38, 374] width 77 height 46
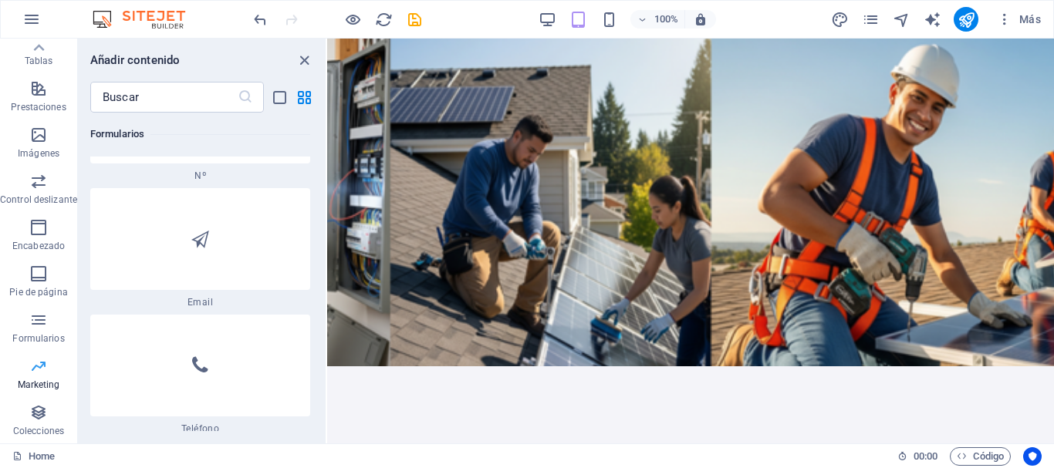
scroll to position [25107, 0]
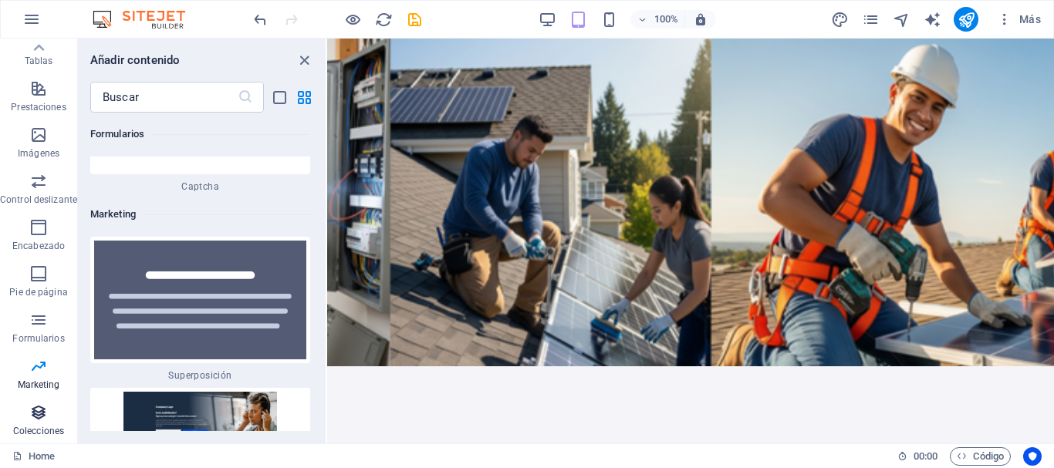
click at [32, 417] on icon "button" at bounding box center [38, 413] width 19 height 19
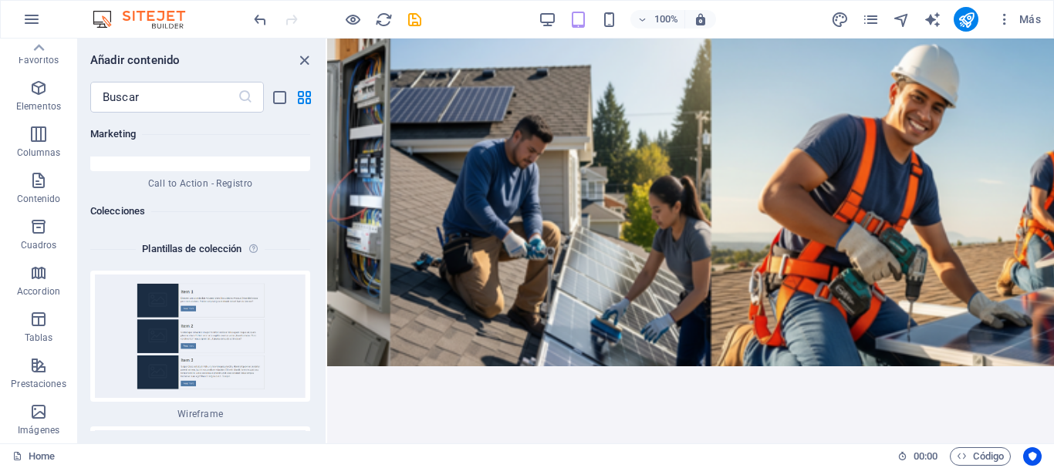
scroll to position [0, 0]
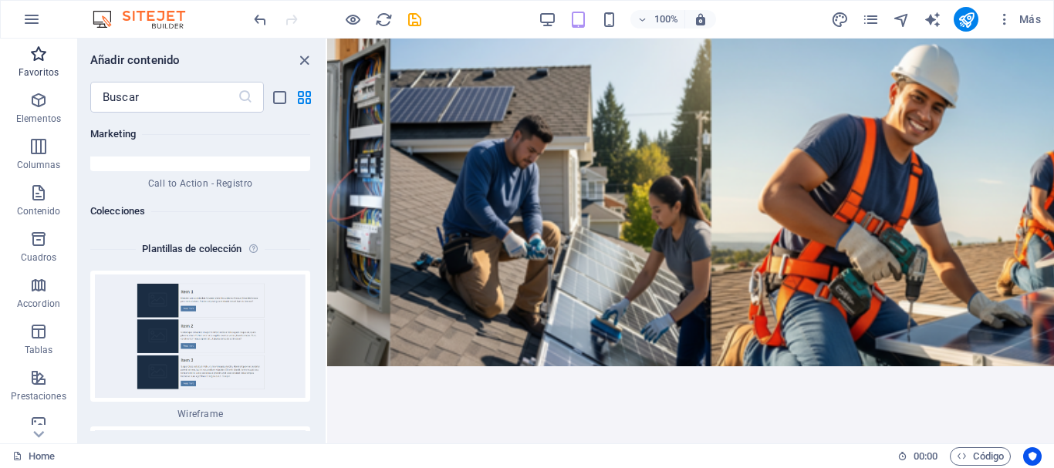
click at [44, 56] on icon "button" at bounding box center [38, 54] width 19 height 19
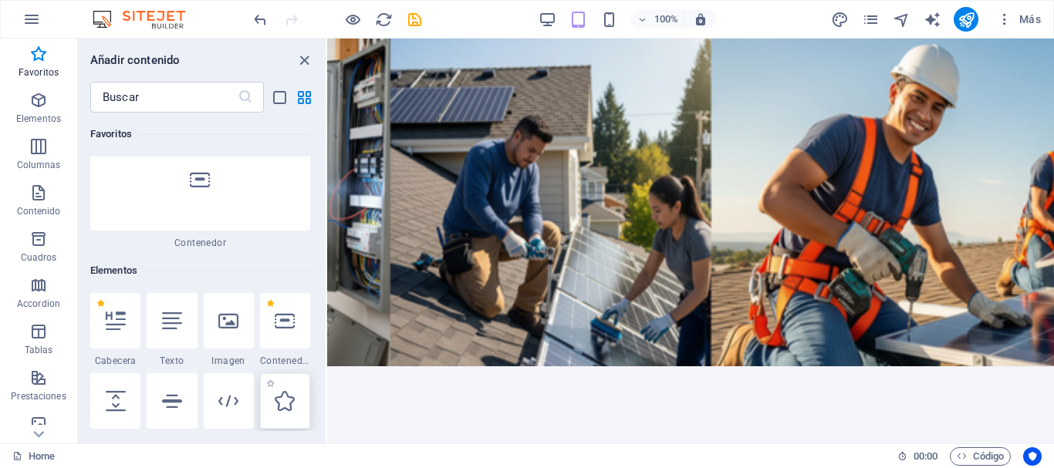
scroll to position [232, 0]
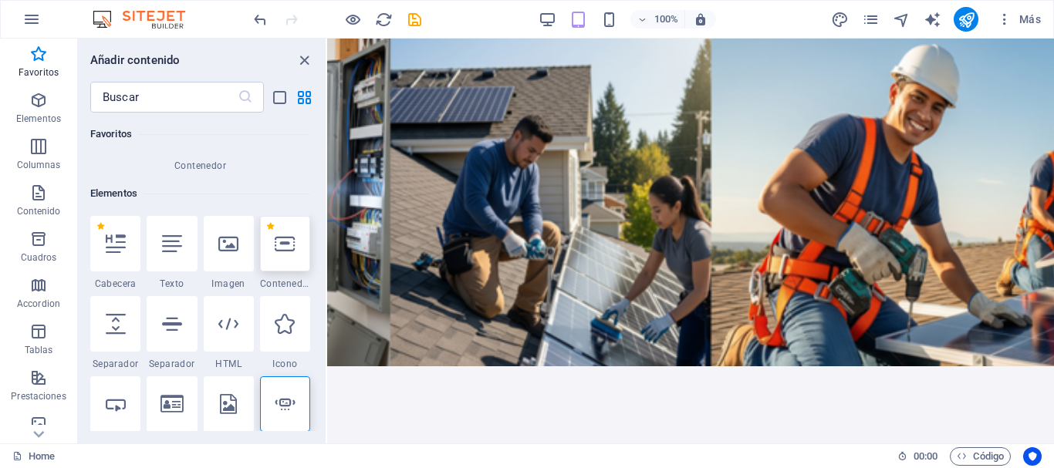
click at [290, 248] on icon at bounding box center [285, 244] width 20 height 20
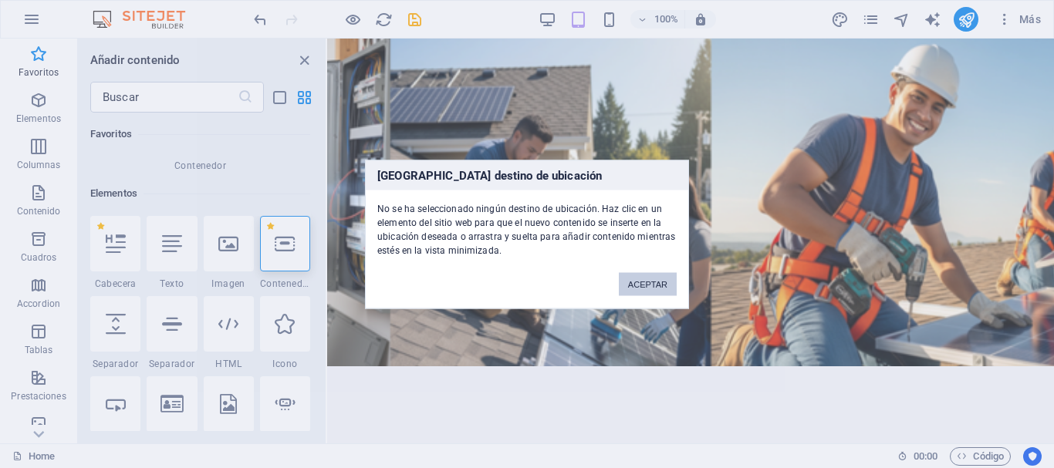
drag, startPoint x: 664, startPoint y: 286, endPoint x: 655, endPoint y: 287, distance: 8.5
click at [655, 287] on button "ACEPTAR" at bounding box center [648, 283] width 58 height 23
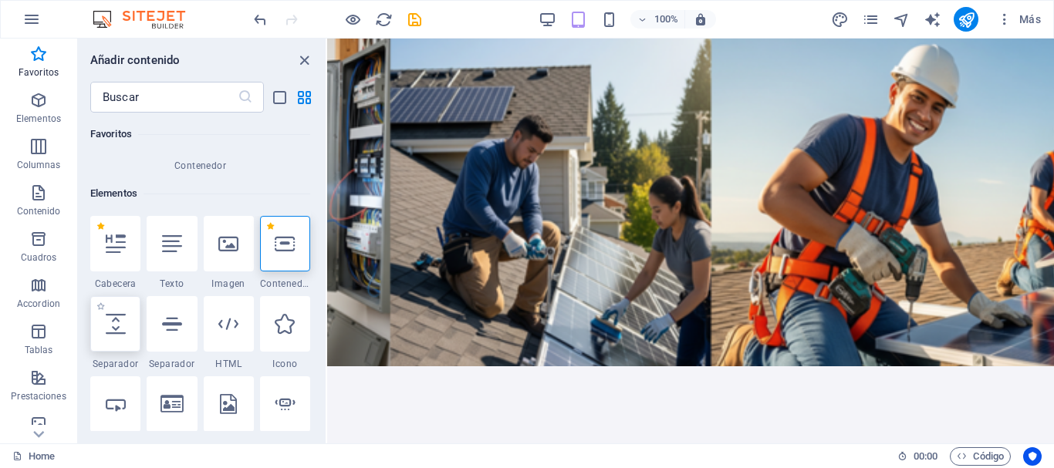
click at [127, 324] on div at bounding box center [115, 324] width 50 height 56
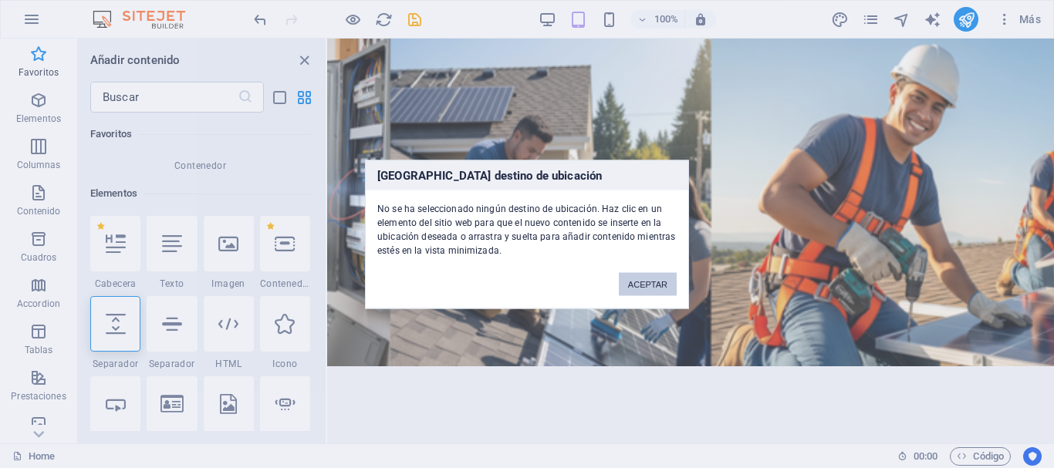
drag, startPoint x: 644, startPoint y: 293, endPoint x: 296, endPoint y: 248, distance: 350.9
click at [644, 293] on button "ACEPTAR" at bounding box center [648, 283] width 58 height 23
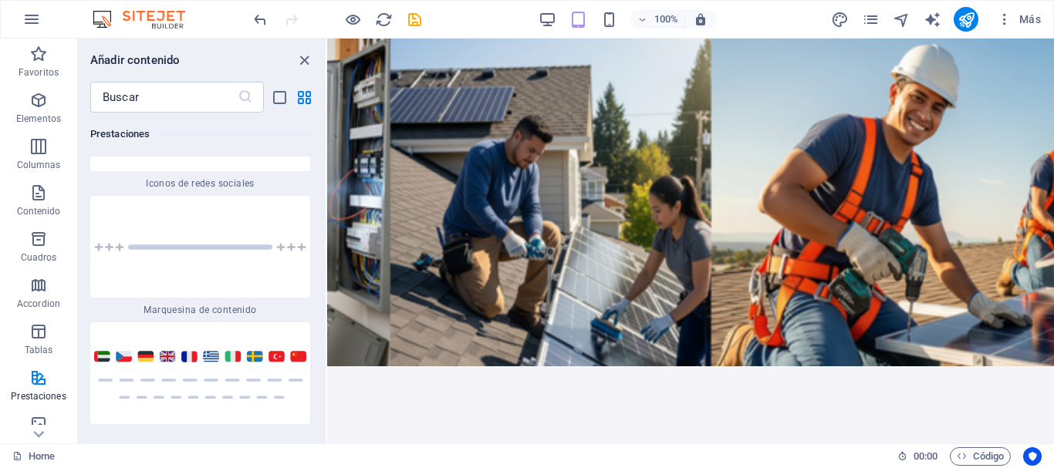
scroll to position [14122, 0]
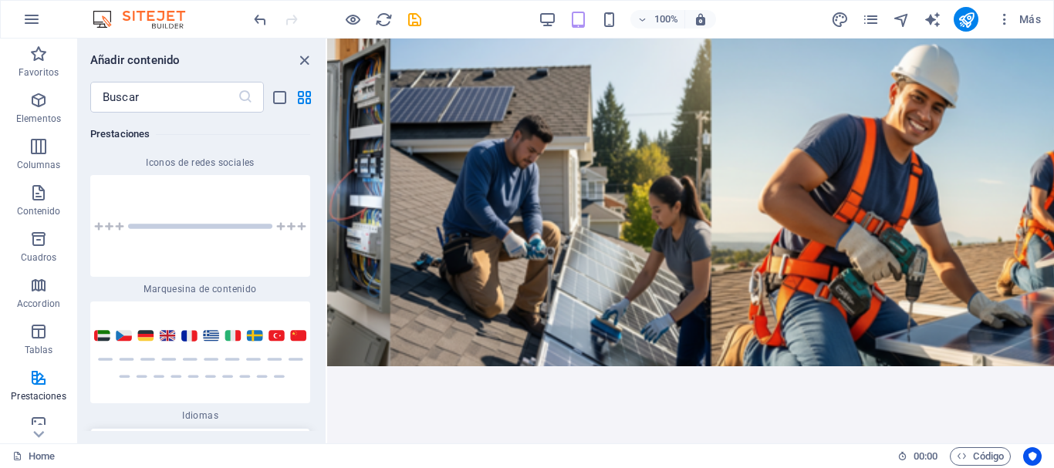
click at [212, 337] on img at bounding box center [200, 353] width 212 height 50
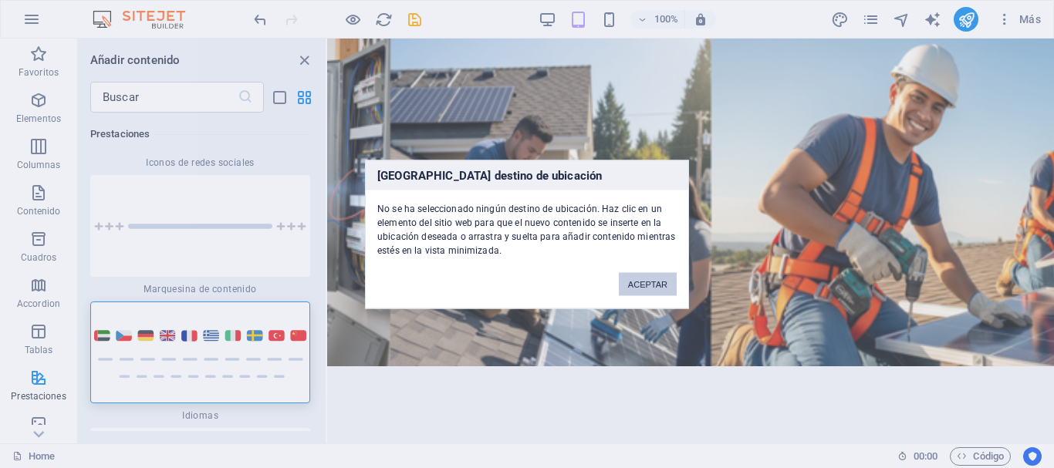
click at [654, 280] on button "ACEPTAR" at bounding box center [648, 283] width 58 height 23
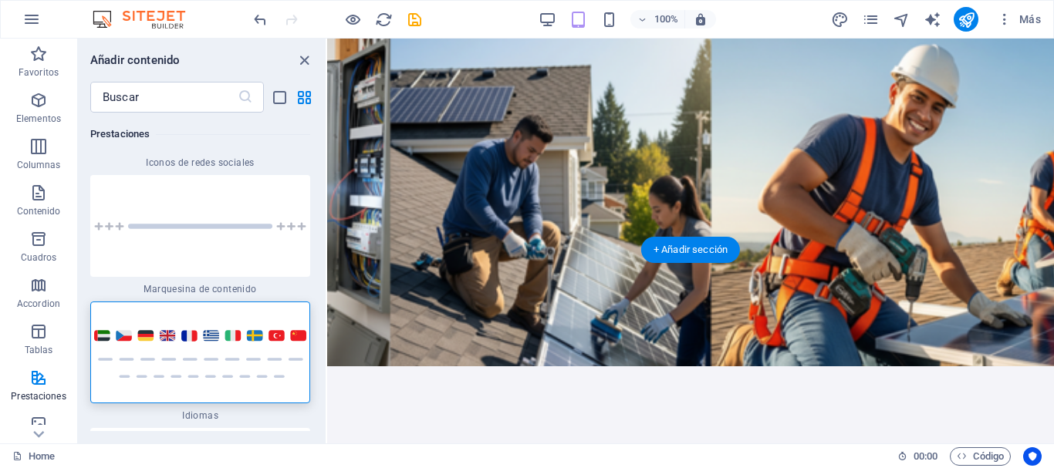
click at [476, 215] on figure at bounding box center [690, 163] width 727 height 405
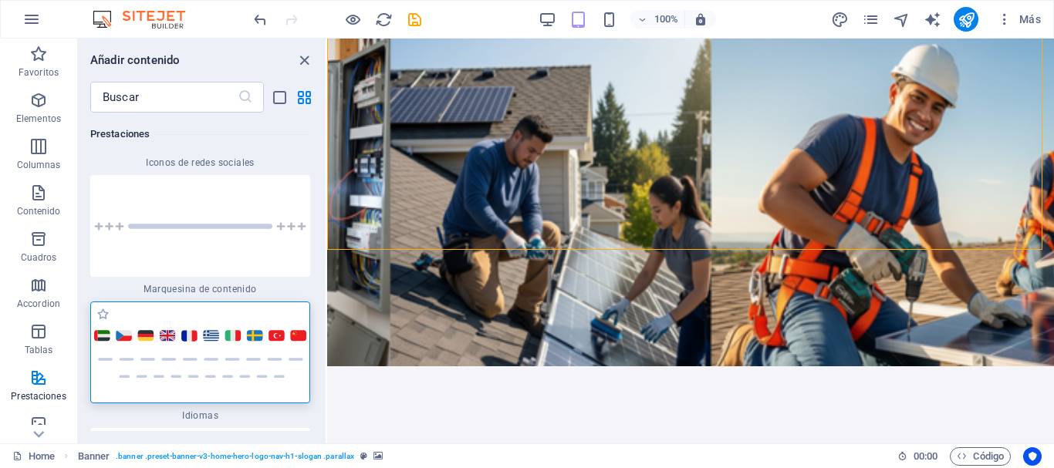
click at [184, 346] on div at bounding box center [200, 353] width 220 height 102
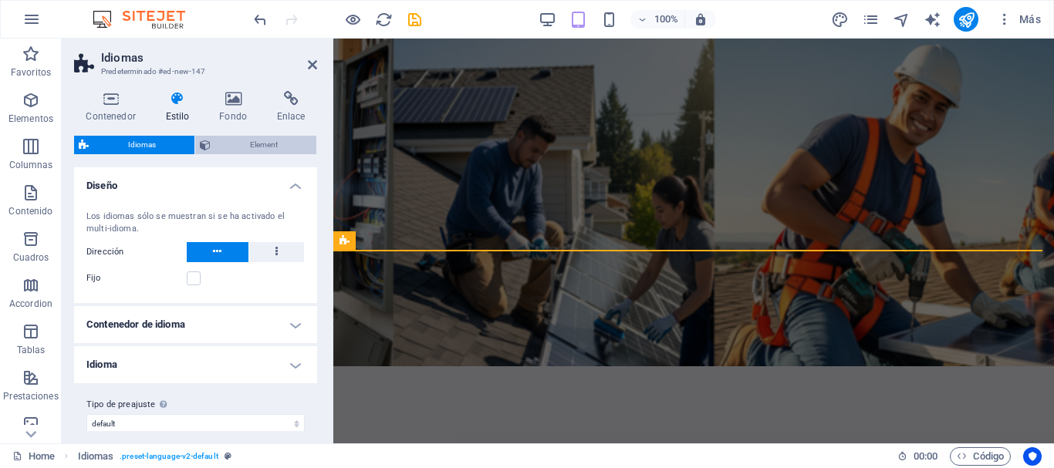
click at [210, 142] on icon at bounding box center [205, 145] width 11 height 19
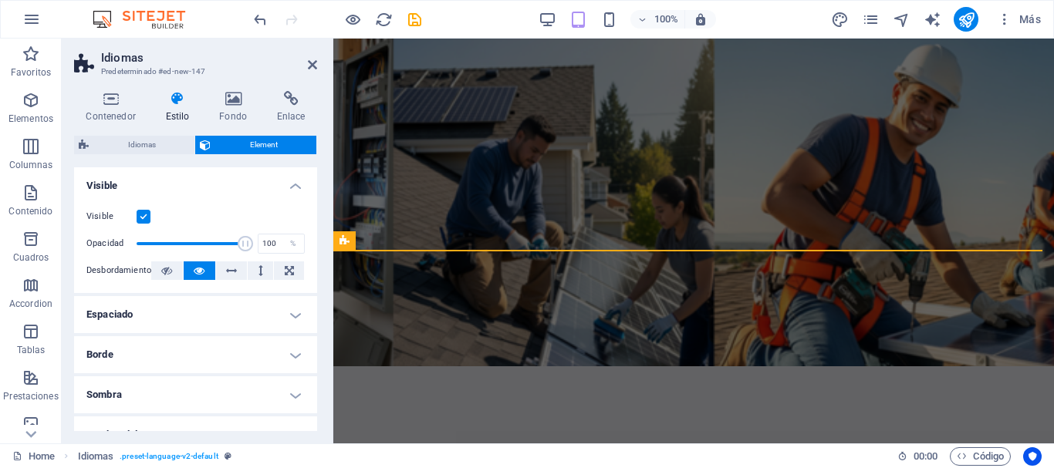
click at [275, 145] on span "Element" at bounding box center [263, 145] width 96 height 19
click at [139, 147] on span "Idiomas" at bounding box center [141, 145] width 96 height 19
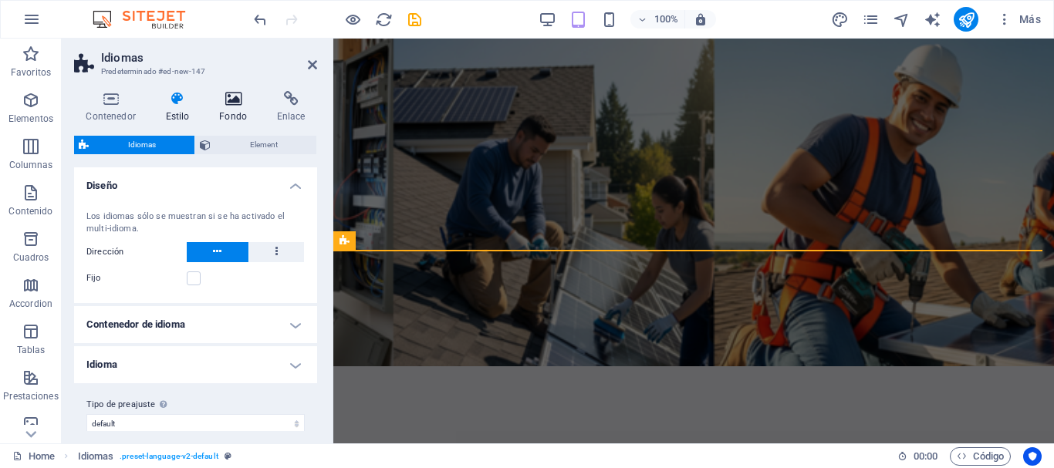
click at [231, 100] on icon at bounding box center [234, 98] width 52 height 15
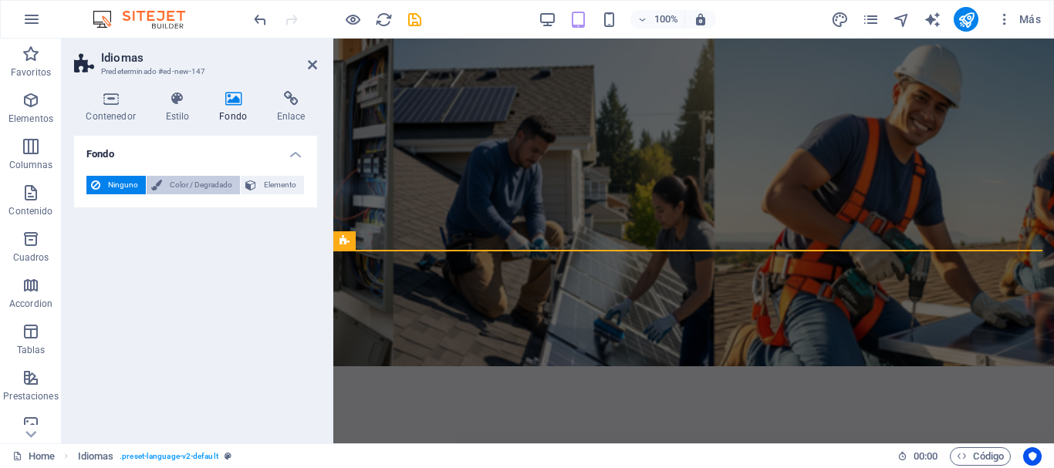
click at [188, 181] on span "Color / Degradado" at bounding box center [201, 185] width 69 height 19
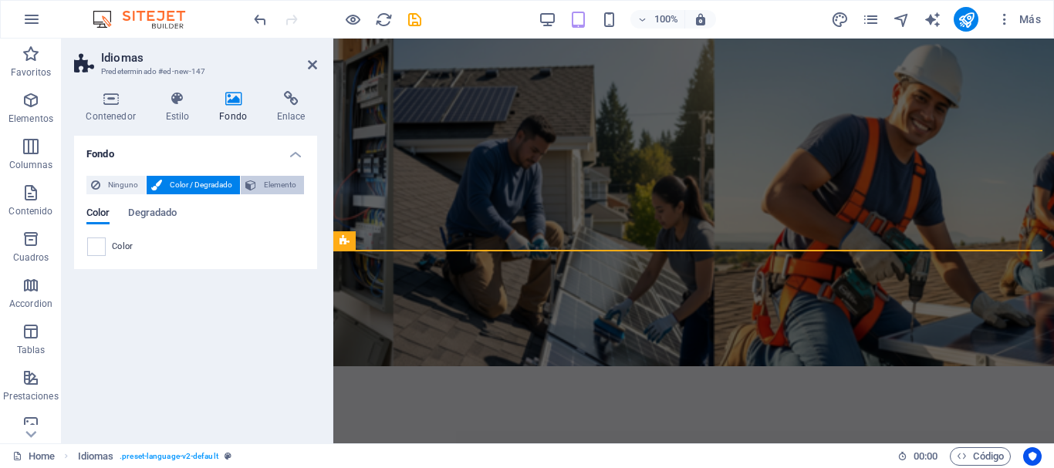
click at [275, 188] on span "Elemento" at bounding box center [280, 185] width 39 height 19
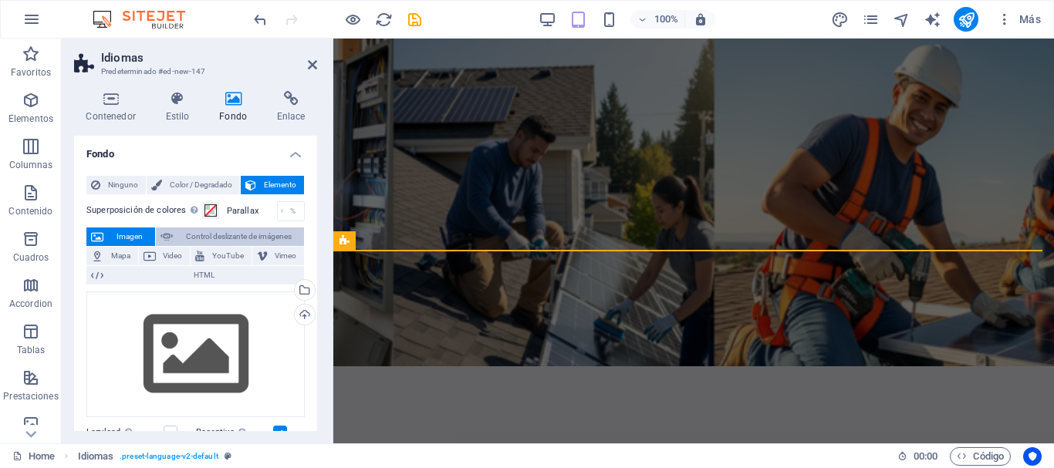
click at [220, 231] on span "Control deslizante de imágenes" at bounding box center [238, 237] width 122 height 19
select select "ms"
select select "s"
select select "progressive"
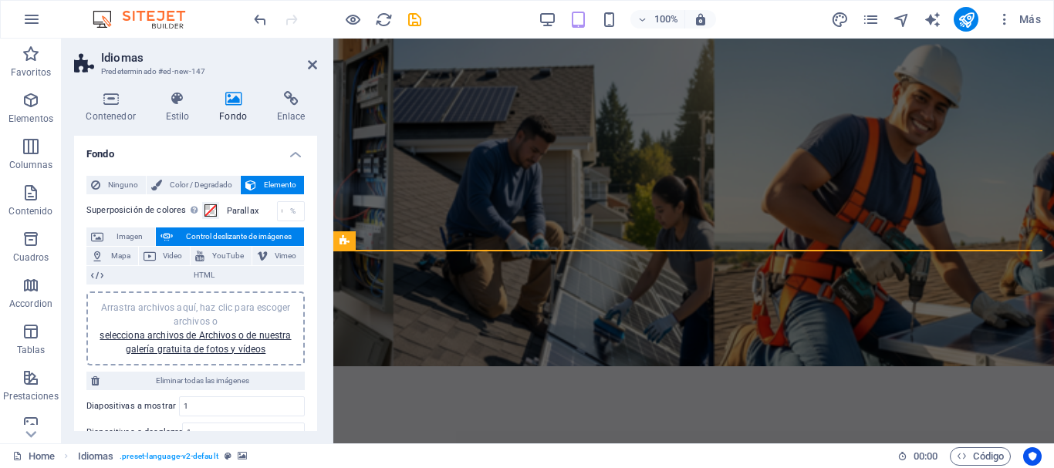
click at [206, 341] on div "Arrastra archivos aquí, haz clic para escoger archivos o selecciona archivos de…" at bounding box center [196, 329] width 200 height 56
click at [211, 348] on link "selecciona archivos de Archivos o de nuestra galería gratuita de fotos y vídeos" at bounding box center [195, 342] width 191 height 25
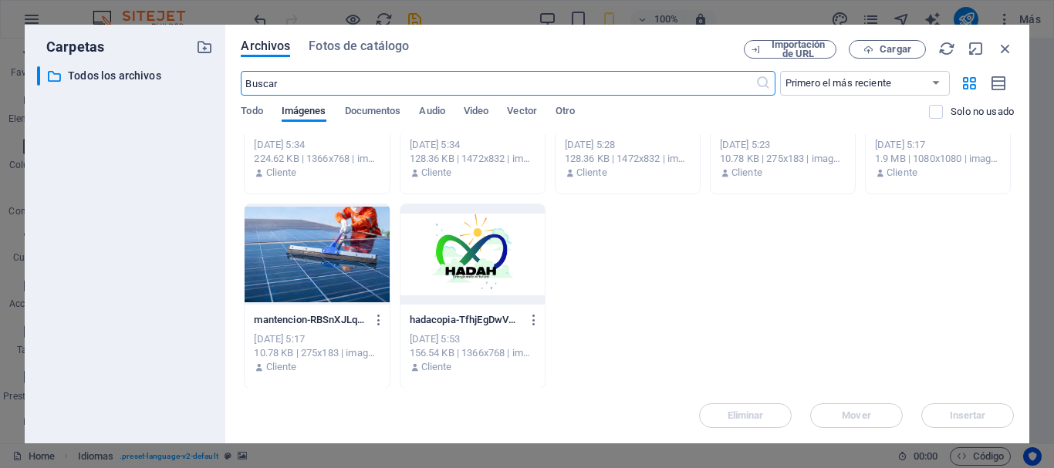
scroll to position [1293, 0]
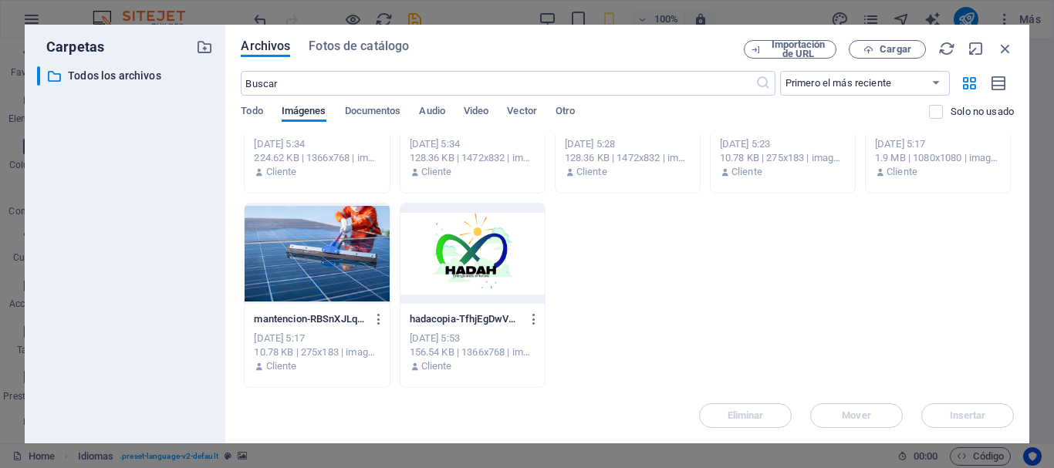
click at [339, 259] on div at bounding box center [317, 254] width 144 height 100
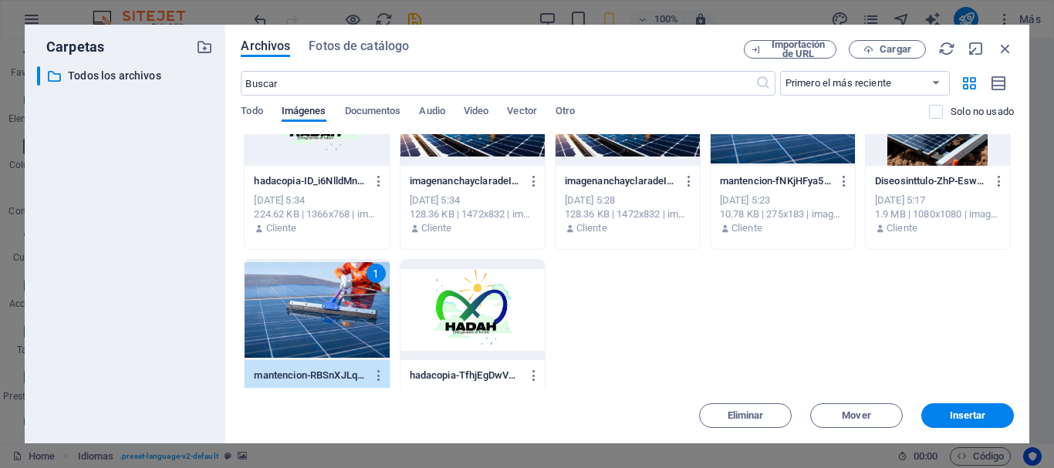
scroll to position [1061, 0]
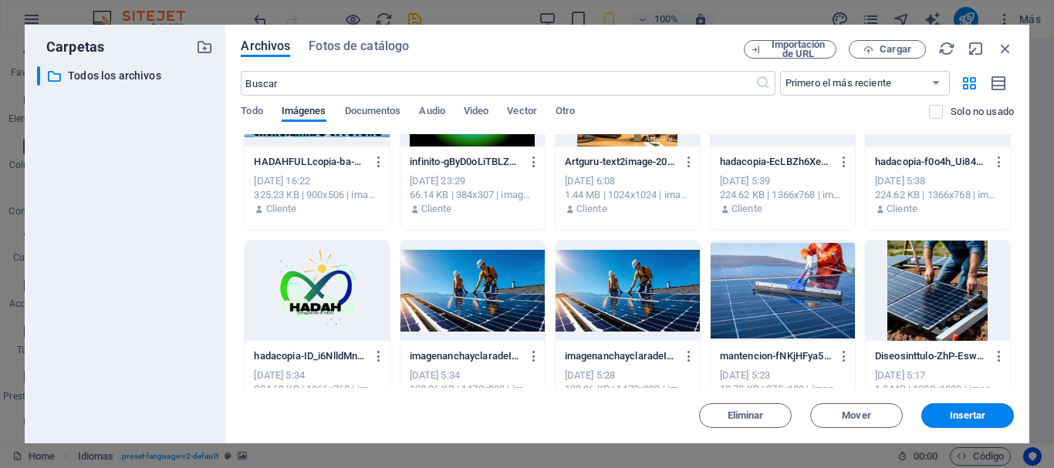
click at [927, 289] on div at bounding box center [938, 291] width 144 height 100
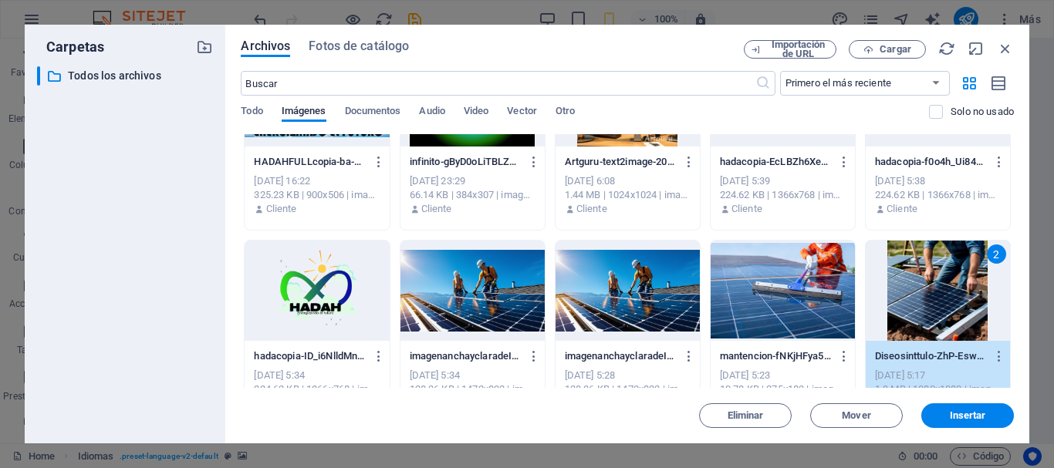
click at [619, 275] on div at bounding box center [628, 291] width 144 height 100
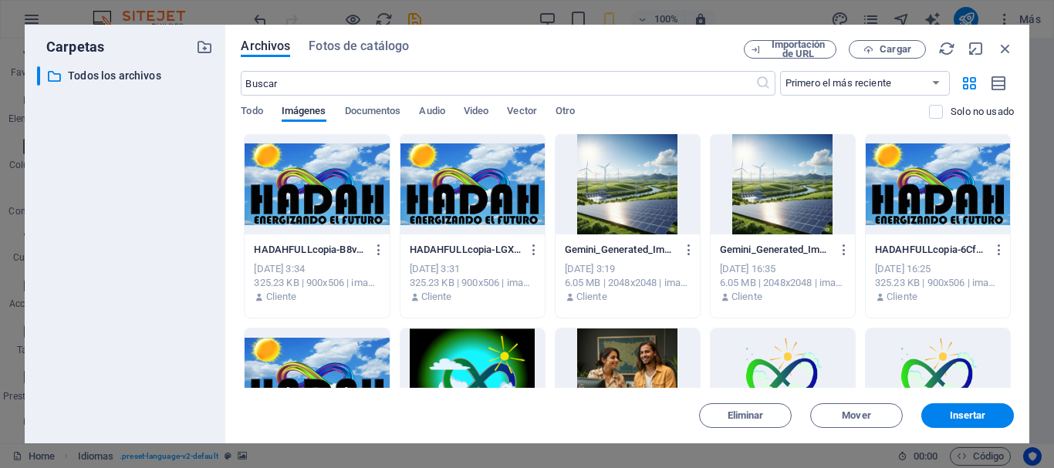
scroll to position [752, 0]
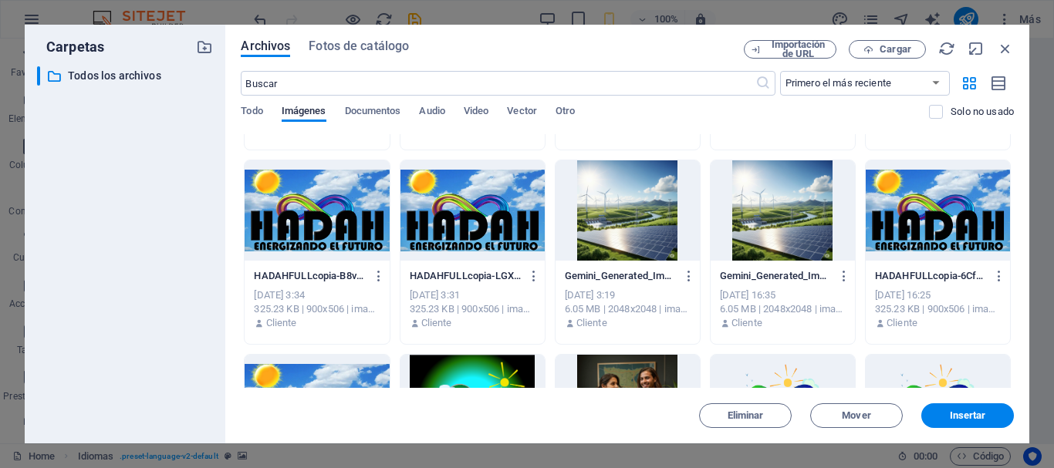
click at [759, 225] on div at bounding box center [783, 211] width 144 height 100
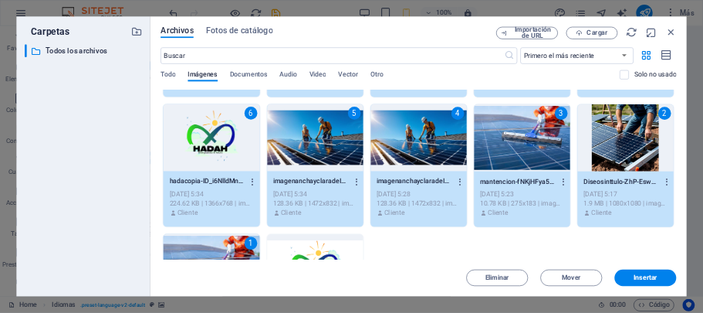
scroll to position [1293, 0]
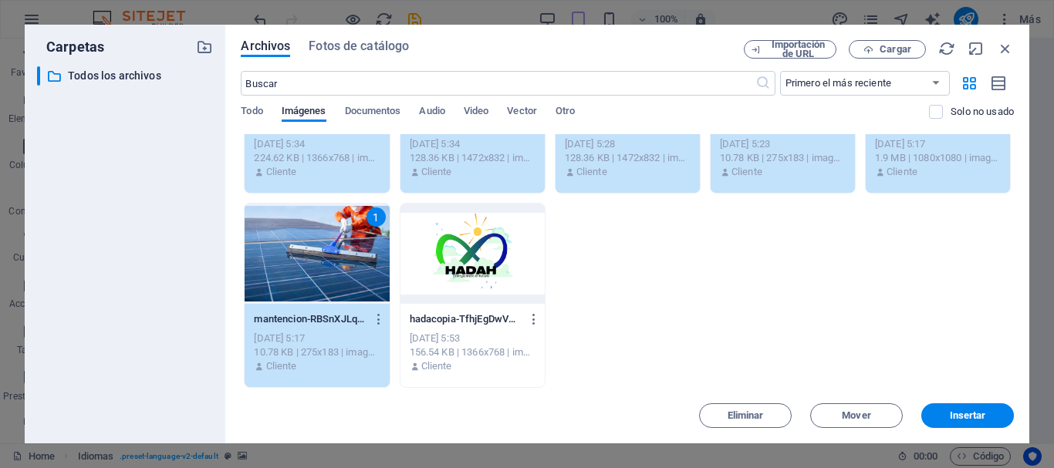
click at [349, 257] on div "1" at bounding box center [317, 254] width 144 height 100
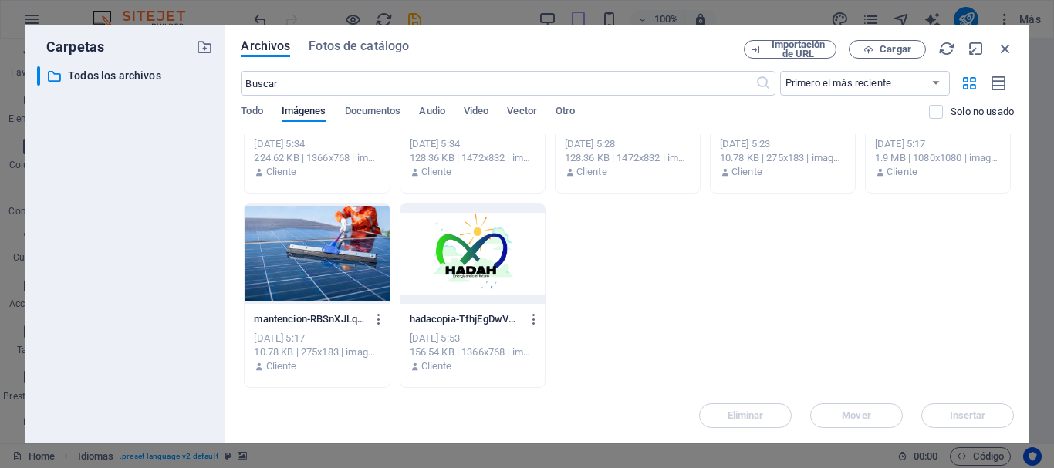
click at [341, 265] on div at bounding box center [317, 254] width 144 height 100
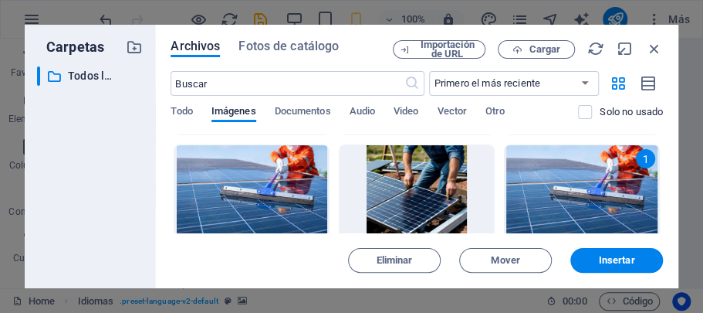
scroll to position [2112, 0]
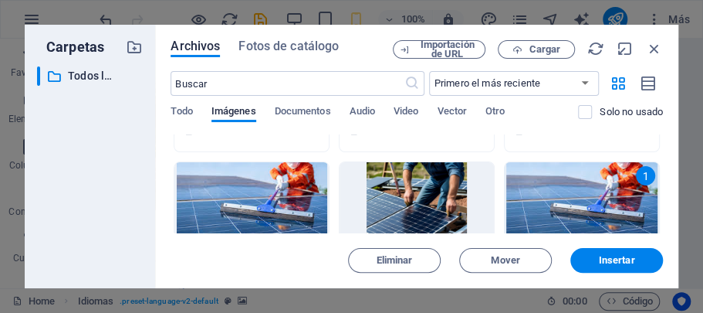
click at [403, 187] on div at bounding box center [417, 212] width 154 height 100
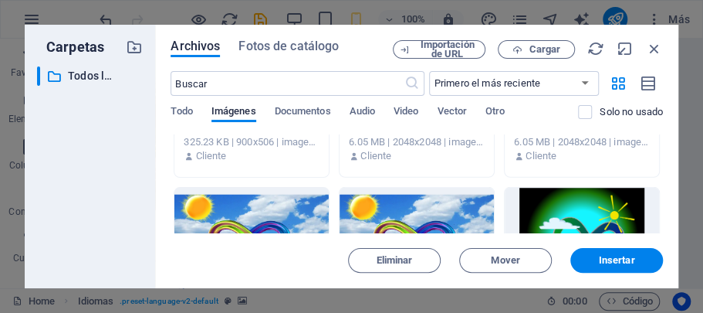
scroll to position [1495, 0]
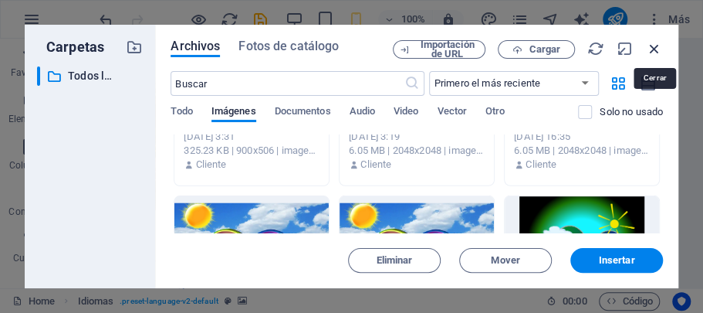
click at [654, 46] on icon "button" at bounding box center [654, 48] width 17 height 17
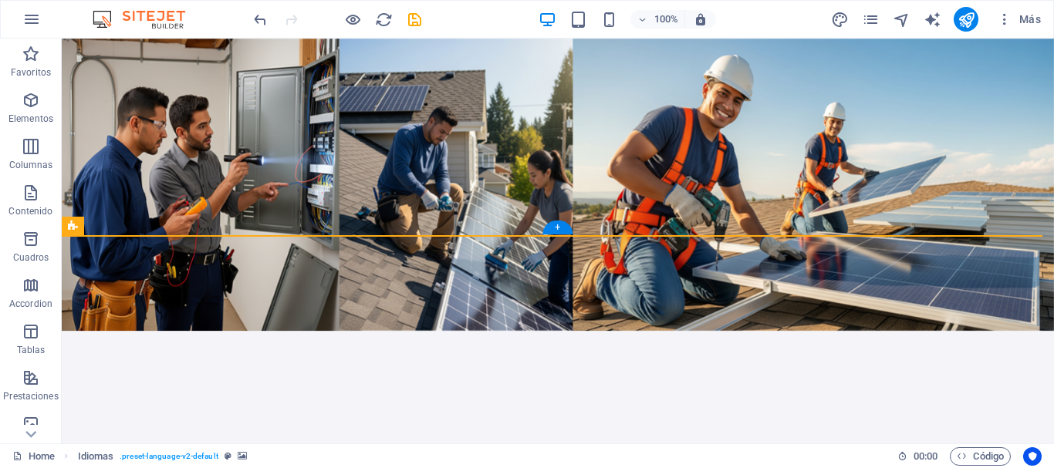
scroll to position [0, 0]
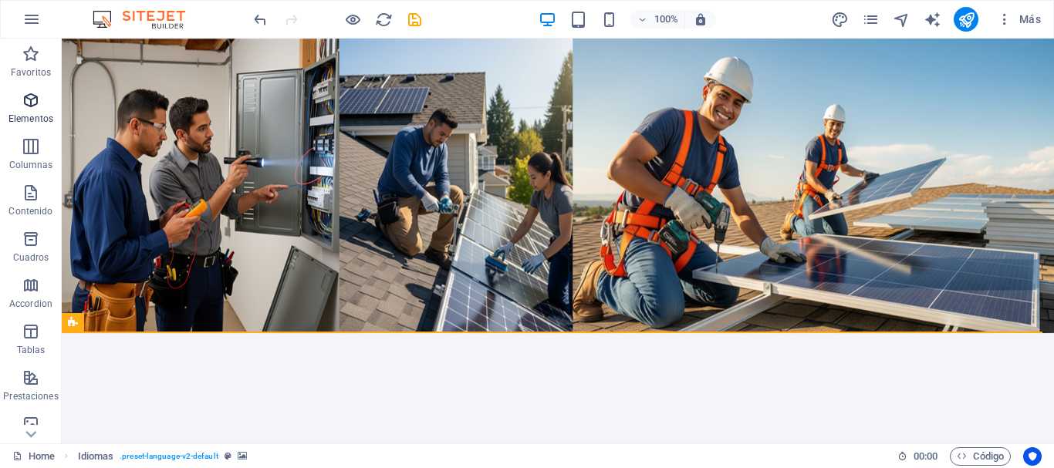
click at [31, 110] on span "Elementos" at bounding box center [31, 109] width 62 height 37
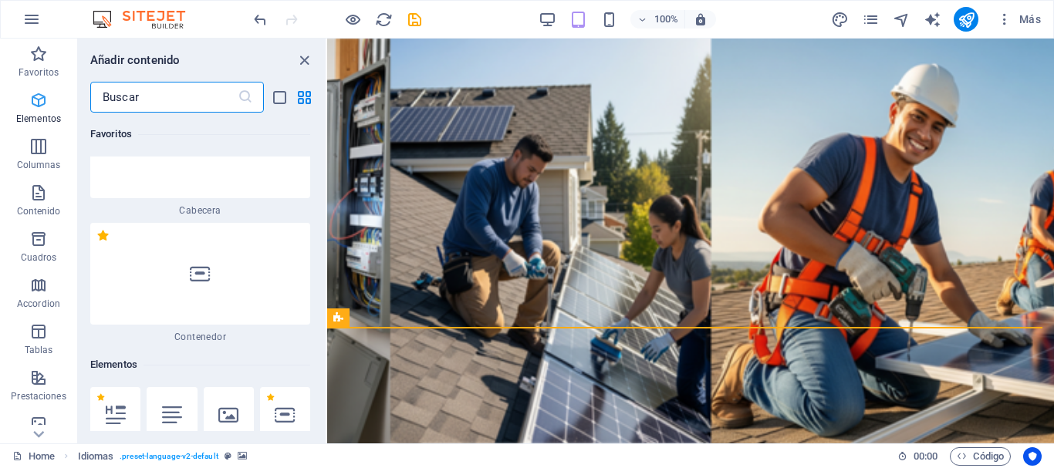
scroll to position [291, 0]
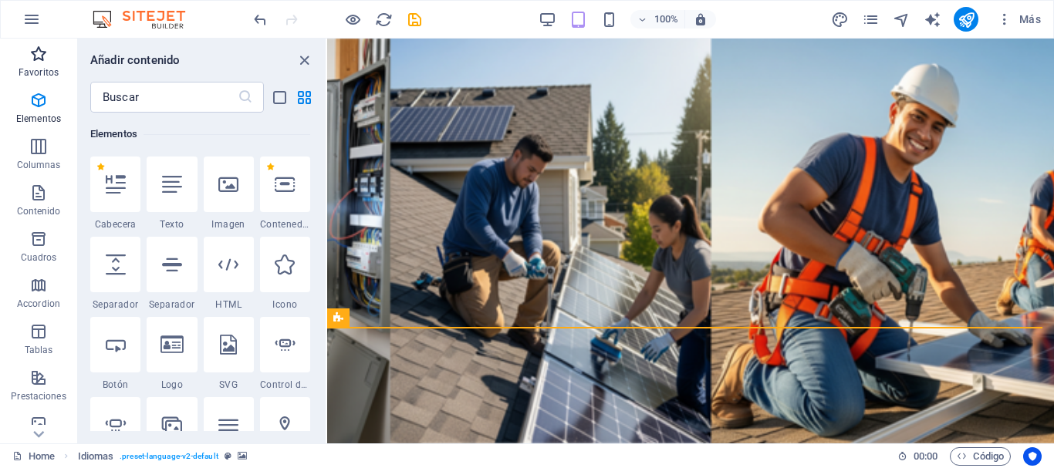
click at [40, 59] on icon "button" at bounding box center [38, 54] width 19 height 19
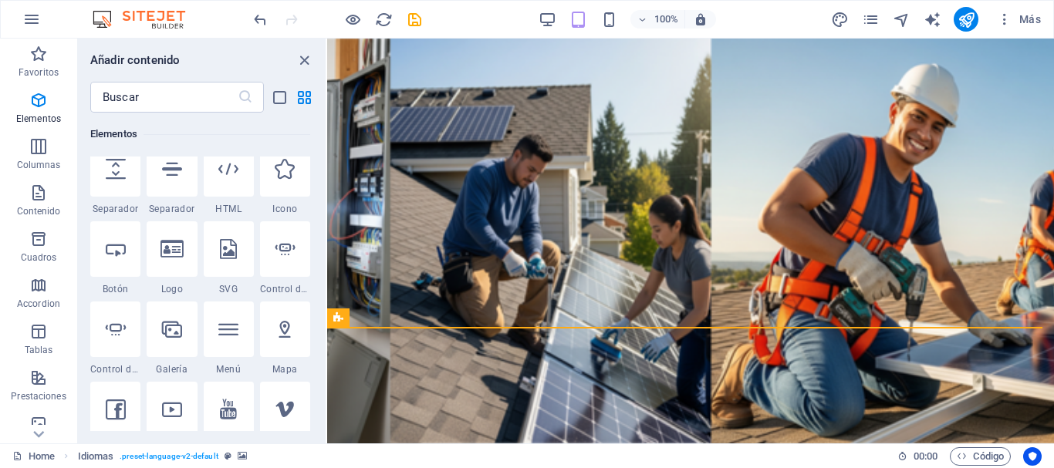
scroll to position [386, 0]
click at [289, 277] on div at bounding box center [285, 250] width 50 height 56
select select "ms"
select select "s"
select select "progressive"
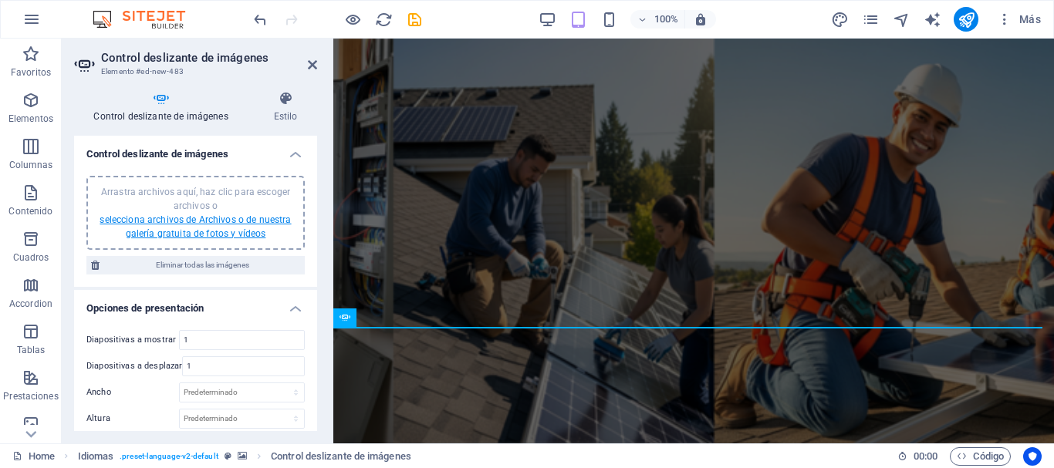
click at [182, 219] on link "selecciona archivos de Archivos o de nuestra galería gratuita de fotos y vídeos" at bounding box center [195, 227] width 191 height 25
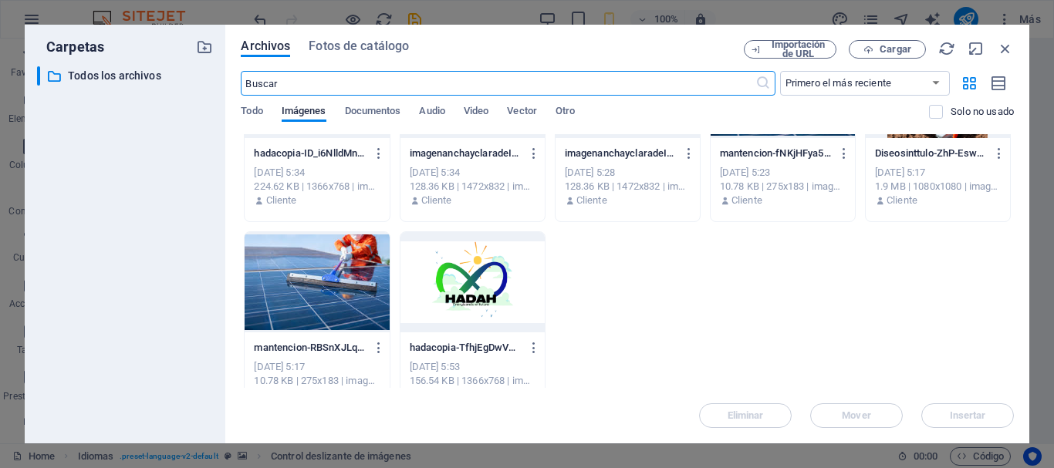
scroll to position [1293, 0]
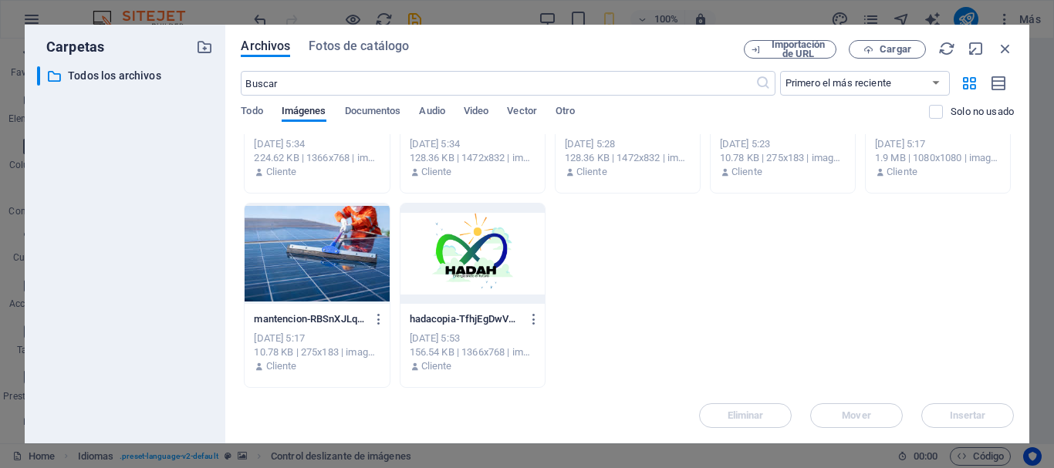
click at [299, 266] on div at bounding box center [317, 254] width 144 height 100
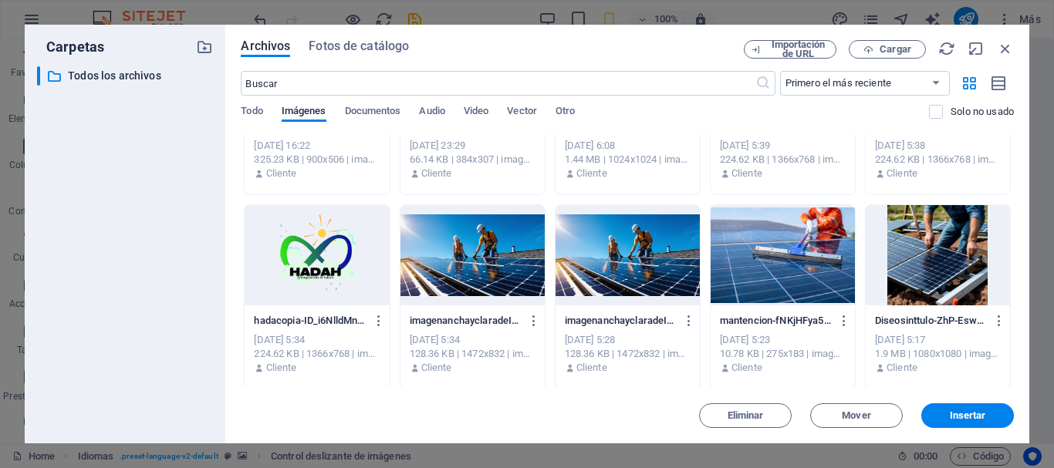
scroll to position [1061, 0]
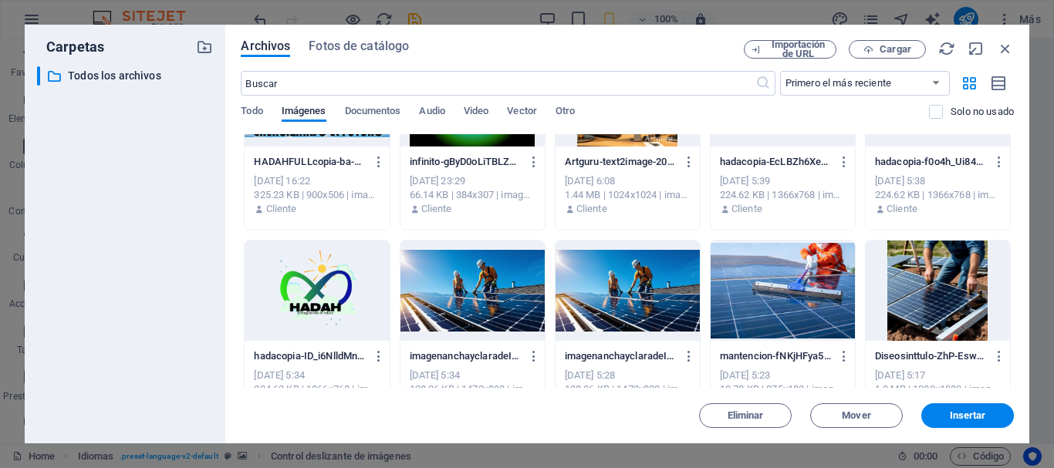
click at [918, 302] on div at bounding box center [938, 291] width 144 height 100
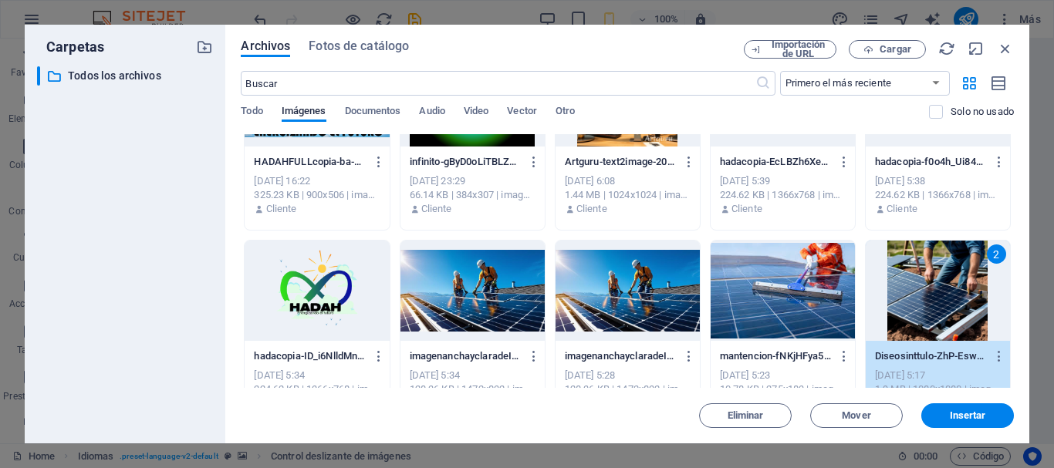
click at [634, 291] on div at bounding box center [628, 291] width 144 height 100
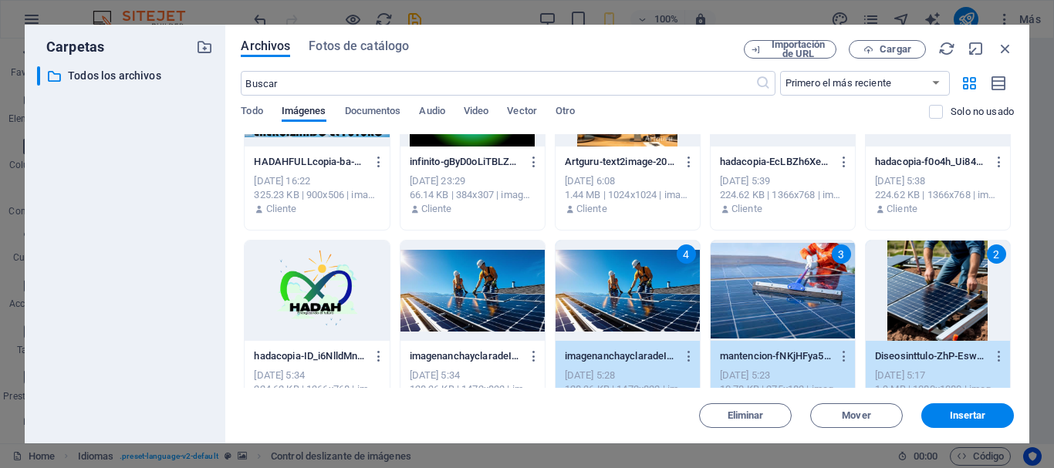
click at [799, 282] on div "3" at bounding box center [783, 291] width 144 height 100
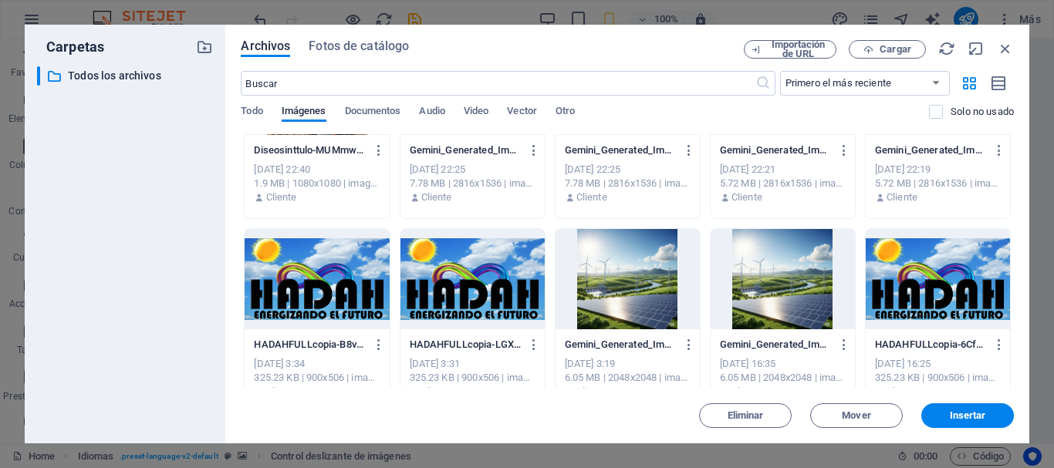
scroll to position [675, 0]
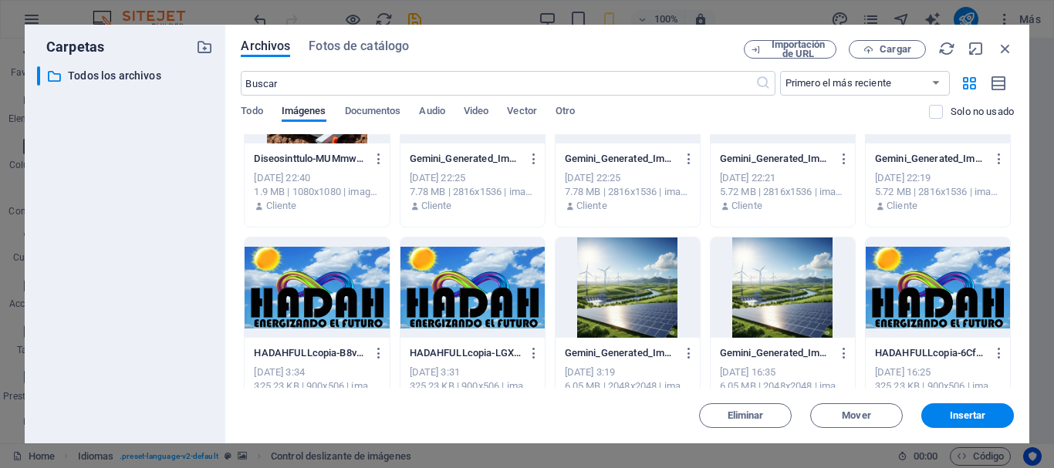
click at [820, 299] on div at bounding box center [783, 288] width 144 height 100
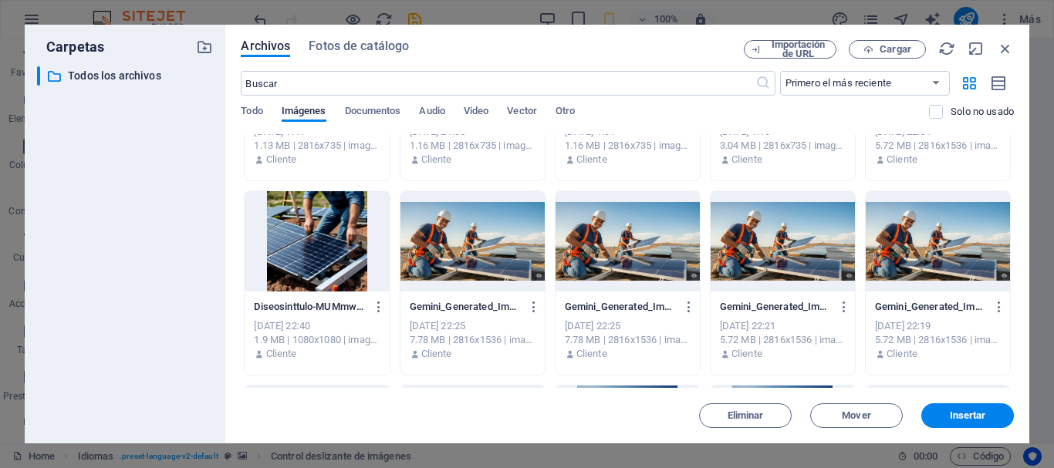
scroll to position [521, 0]
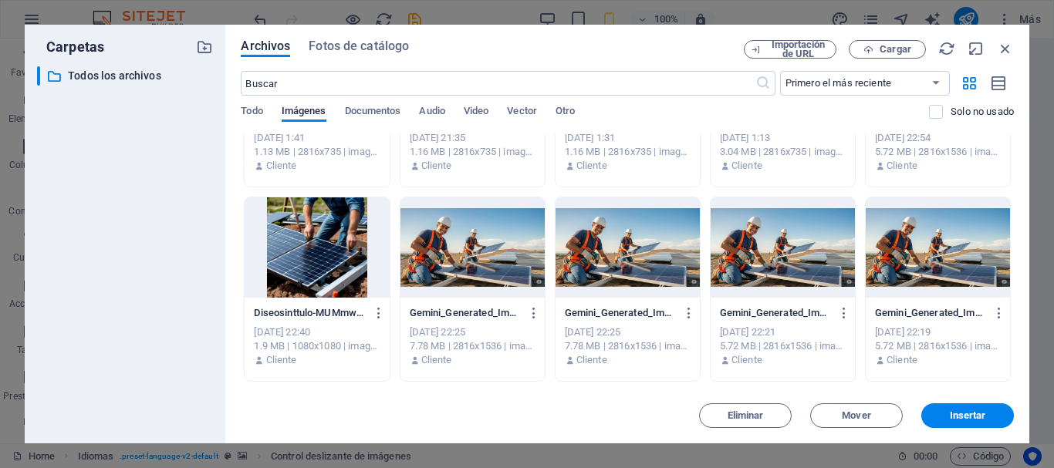
click at [894, 259] on div at bounding box center [938, 248] width 144 height 100
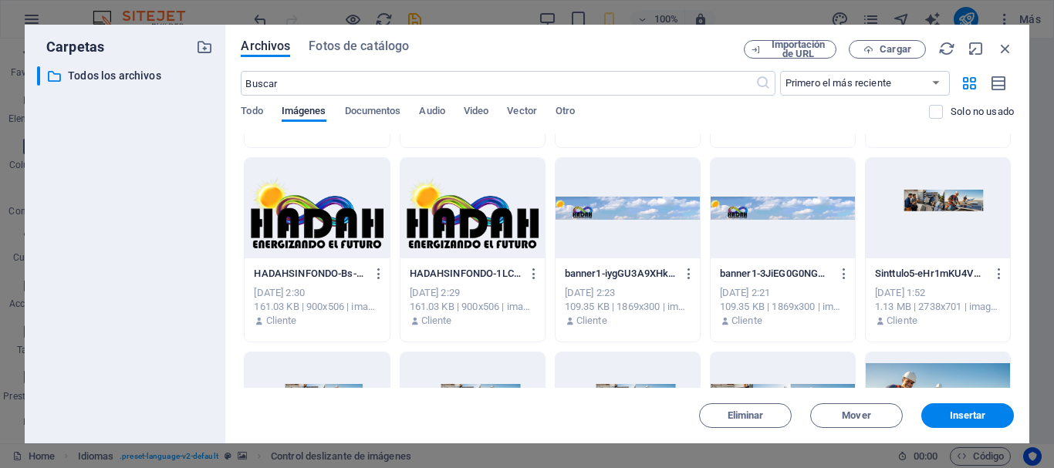
scroll to position [135, 0]
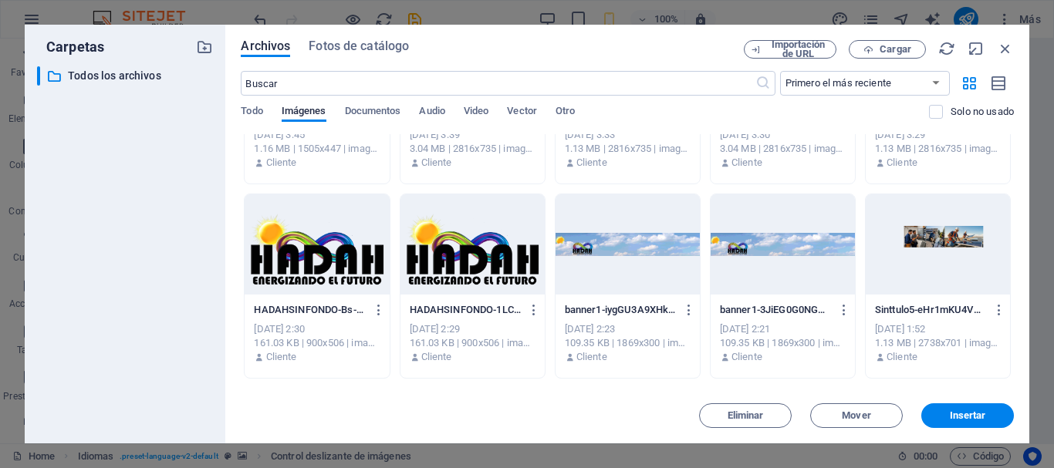
click at [443, 261] on div at bounding box center [473, 244] width 144 height 100
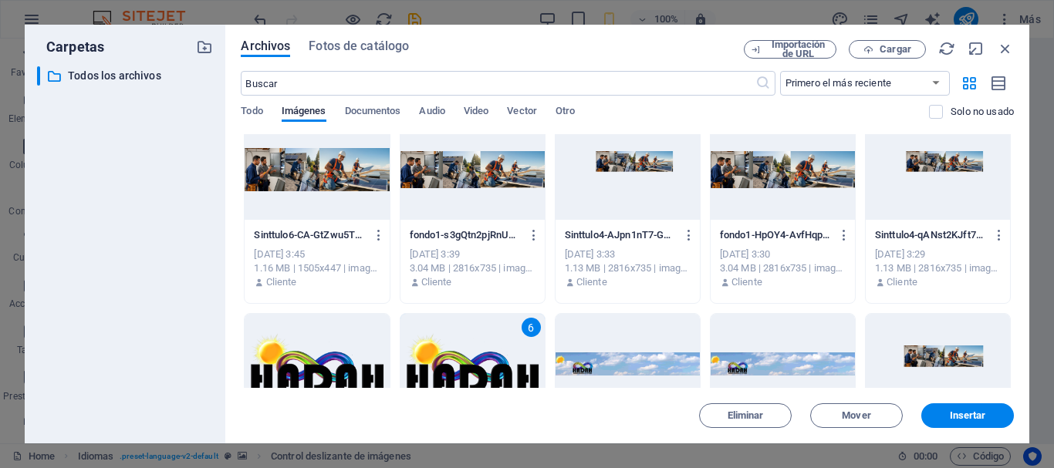
scroll to position [0, 0]
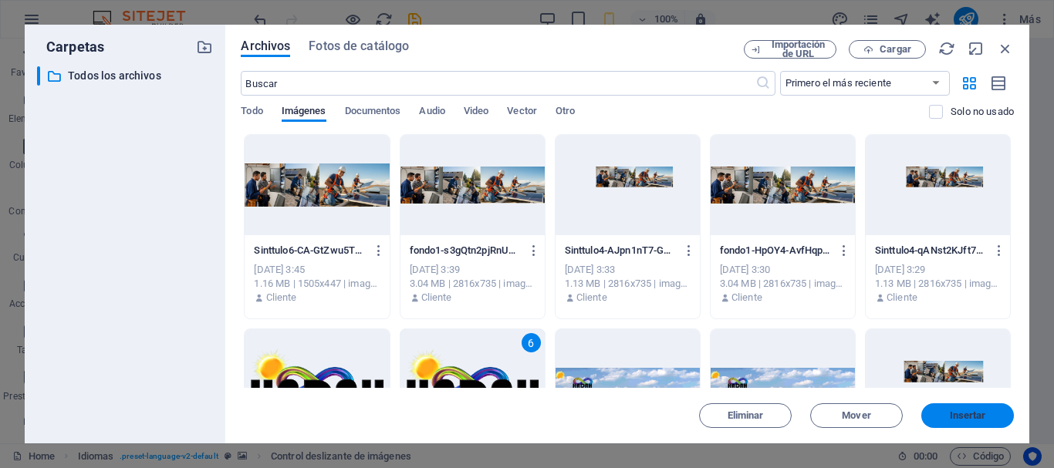
click at [965, 417] on span "Insertar" at bounding box center [968, 415] width 36 height 9
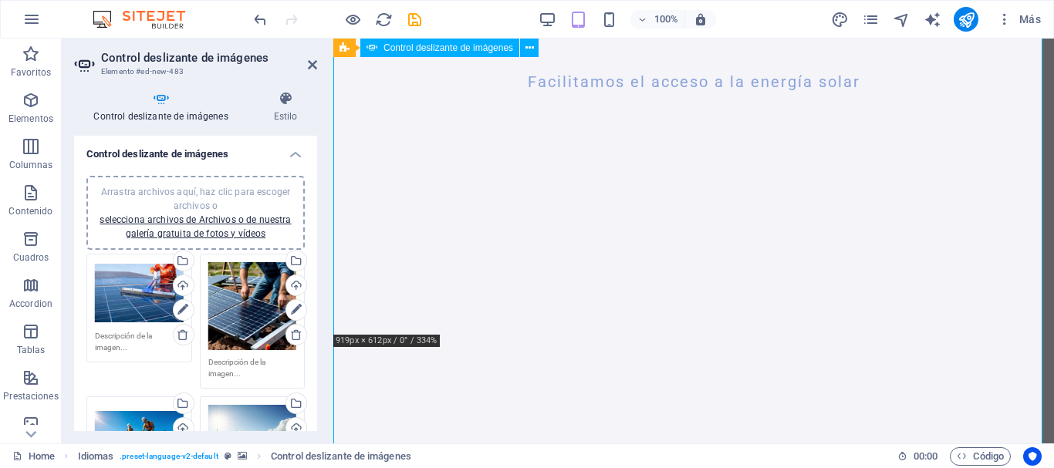
scroll to position [540, 0]
